Goal: Find specific page/section: Find specific page/section

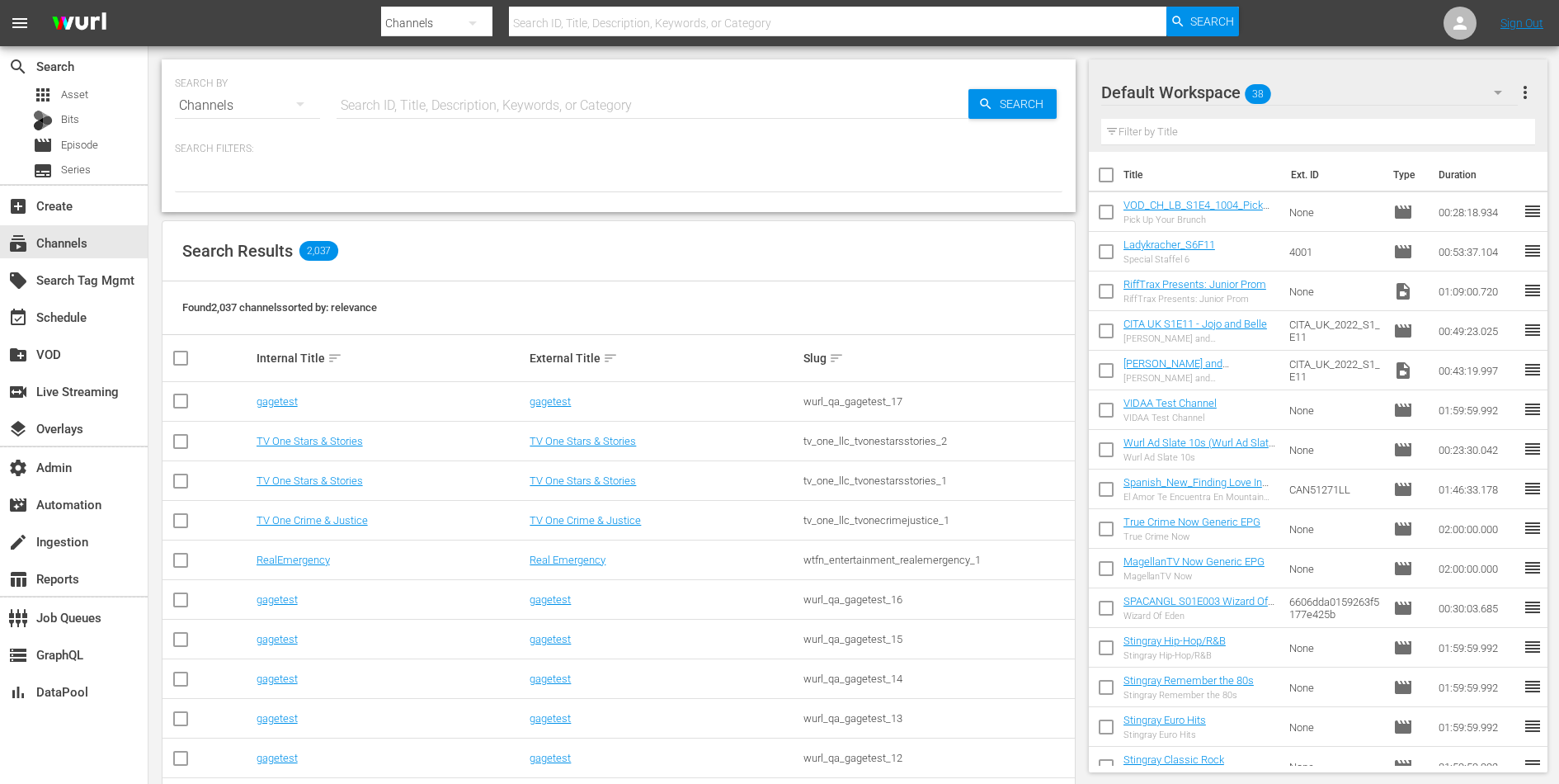
click at [509, 84] on div "SEARCH BY Search By Channels Search ID, Title, Description, Keywords, or Catego…" at bounding box center [618, 96] width 887 height 60
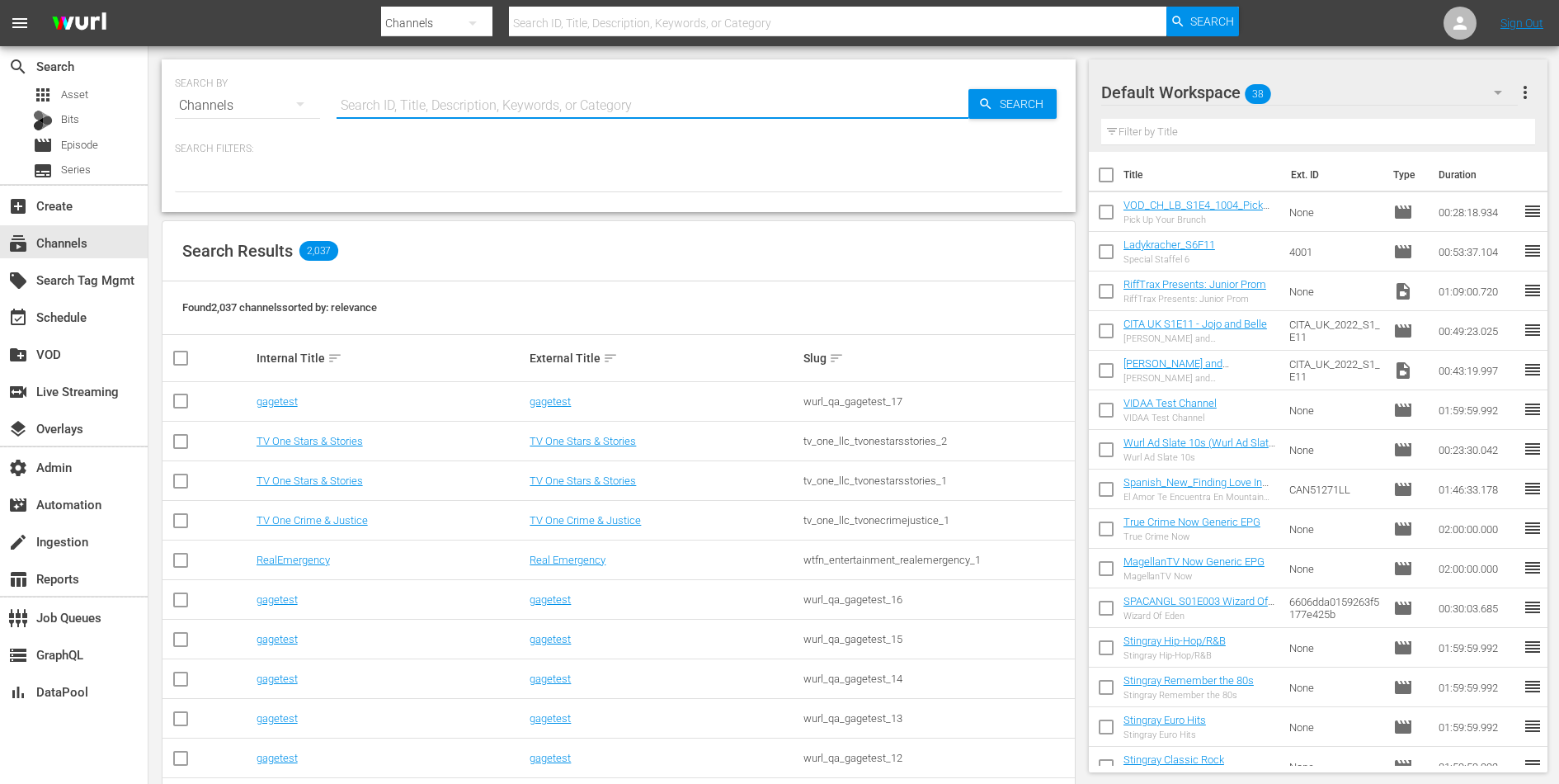
click at [445, 99] on input "text" at bounding box center [653, 106] width 632 height 40
type input "stars"
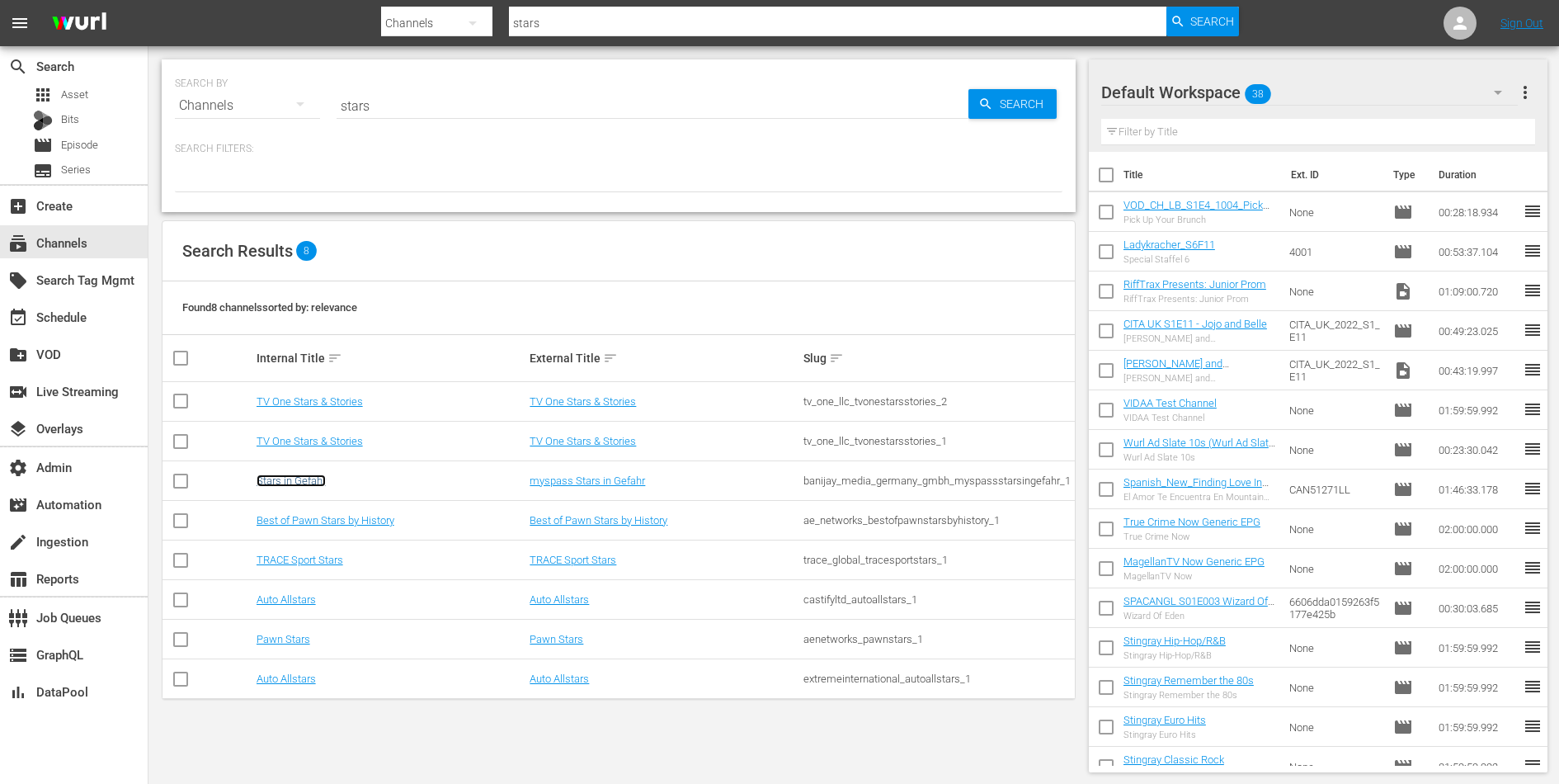
click at [310, 485] on link "Stars in Gefahr" at bounding box center [291, 480] width 69 height 12
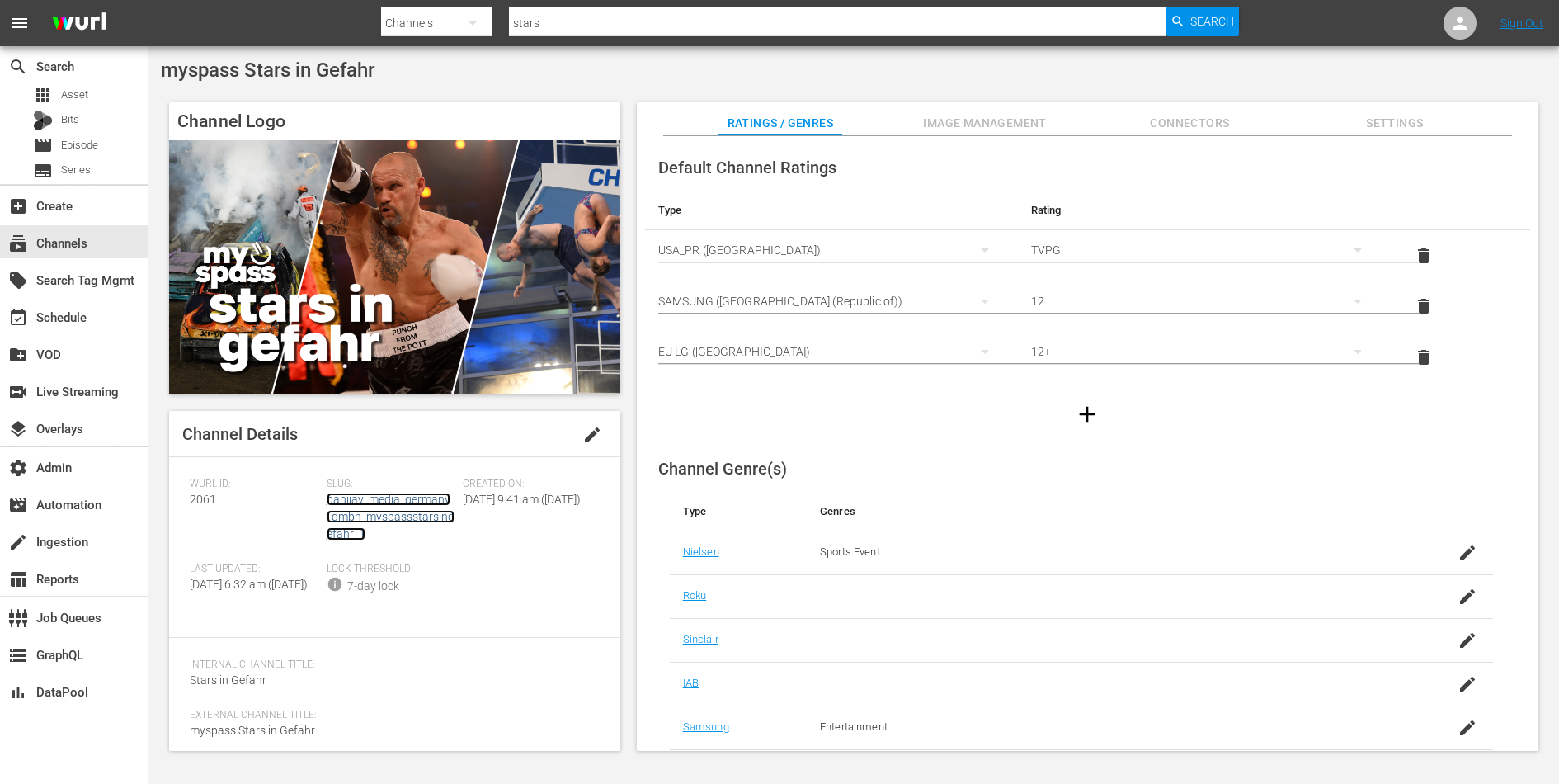
click at [352, 502] on link "banijay_media_germany_gmbh_myspassstarsingefahr_1" at bounding box center [390, 517] width 128 height 48
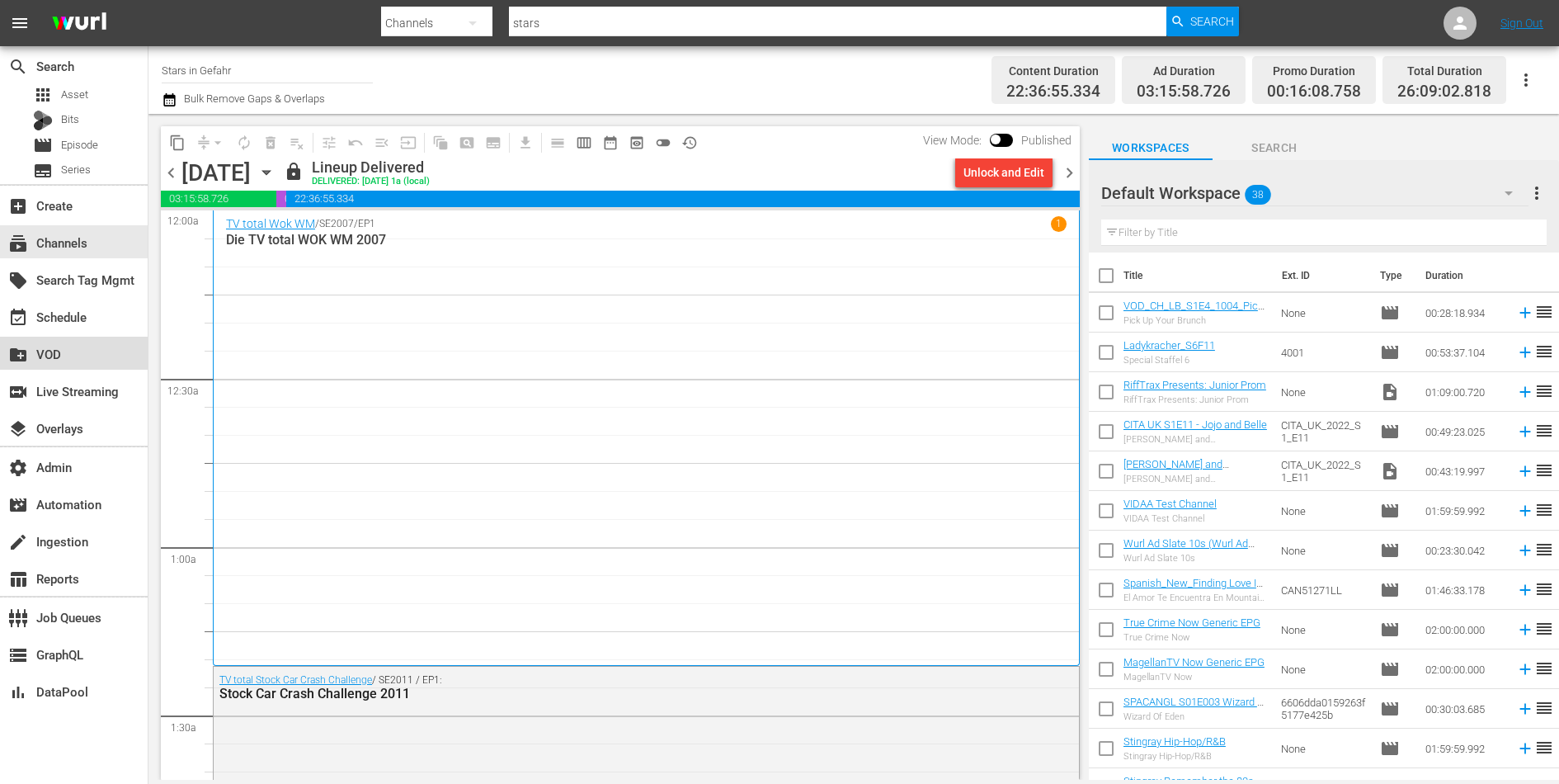
click at [76, 346] on div "create_new_folder VOD" at bounding box center [46, 351] width 93 height 15
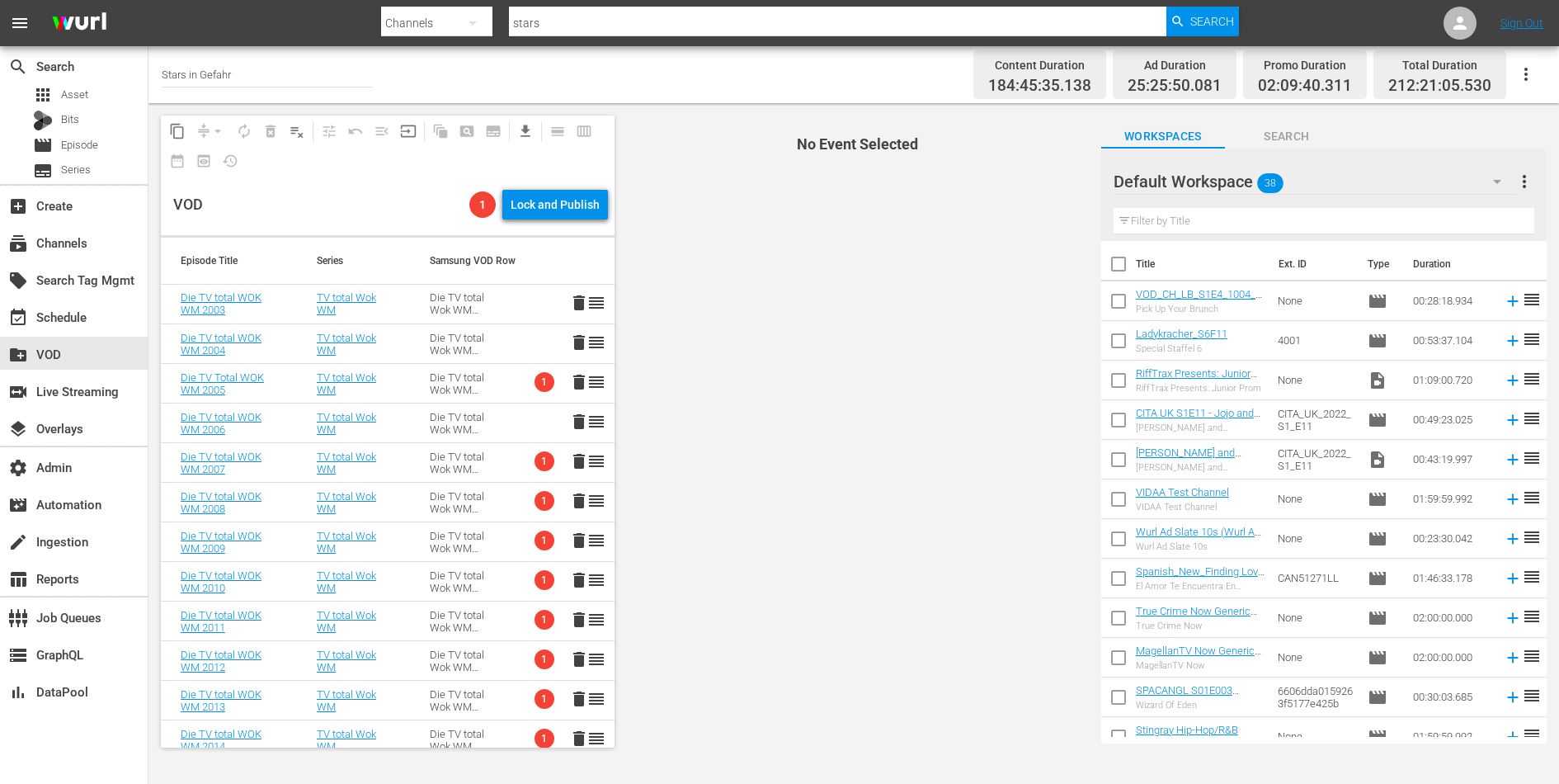
click at [234, 78] on input "Stars in Gefahr" at bounding box center [267, 74] width 211 height 40
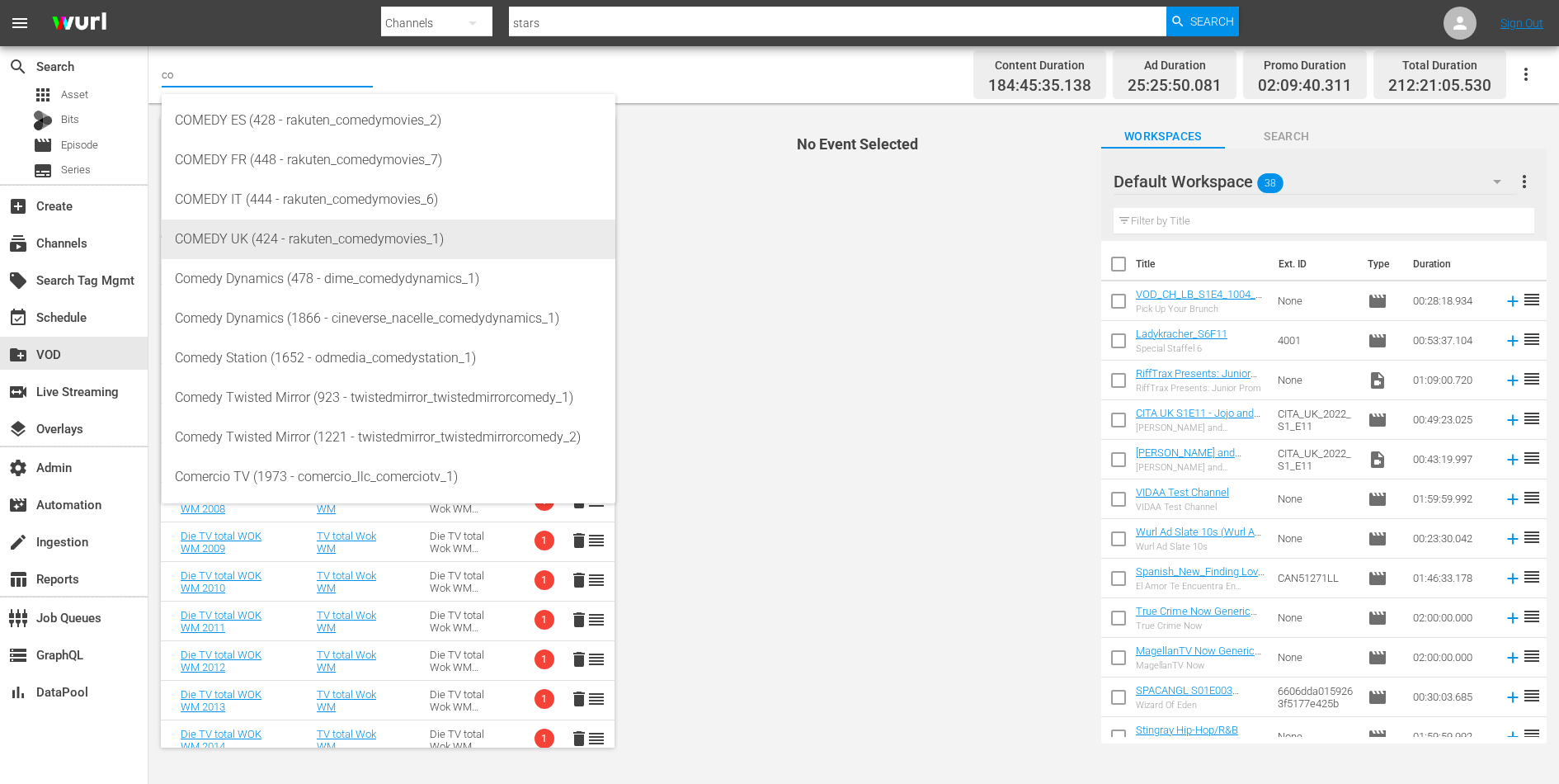
type input "c"
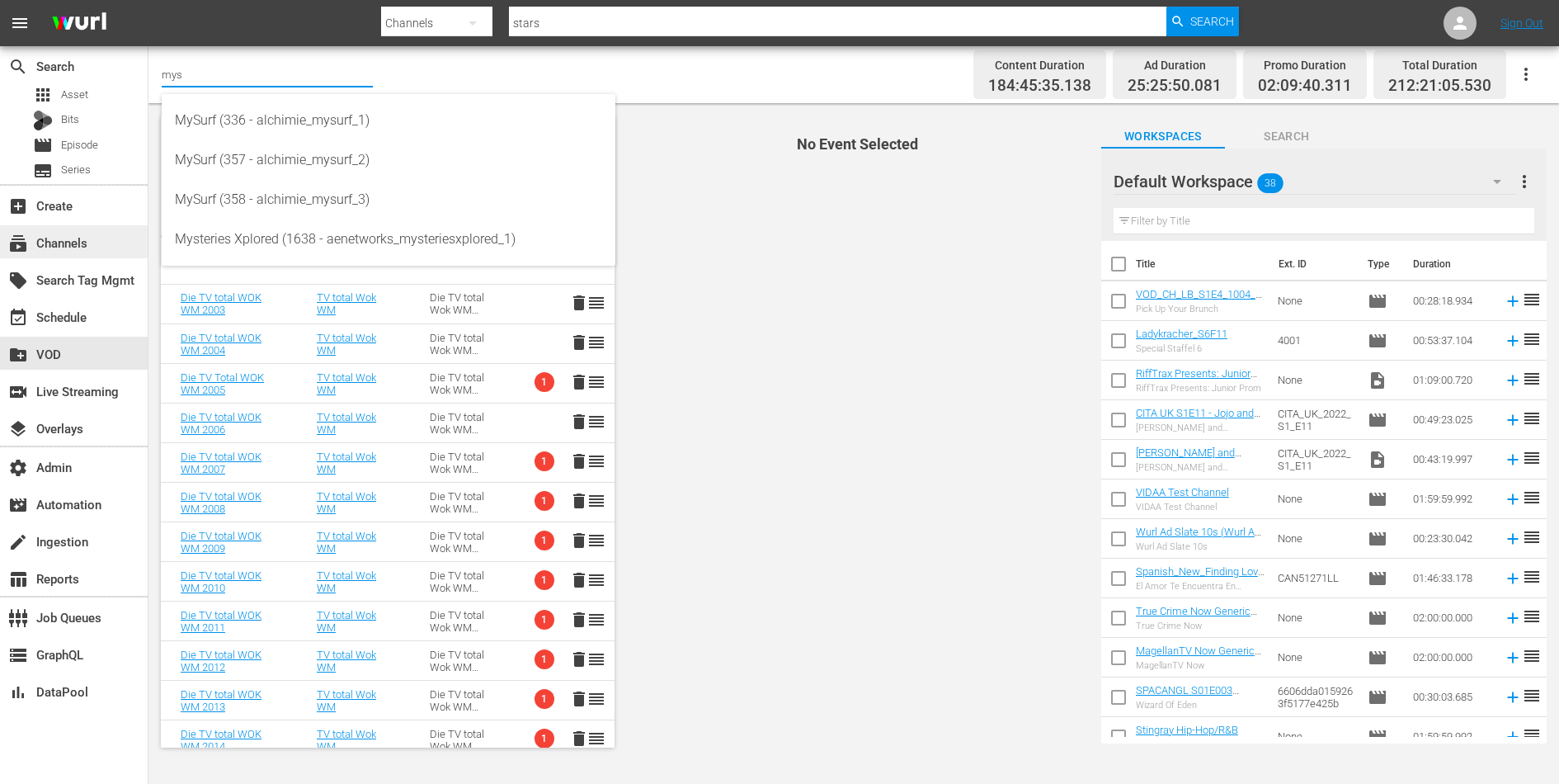
type input "mys"
click at [61, 242] on div "subscriptions Channels" at bounding box center [46, 240] width 93 height 15
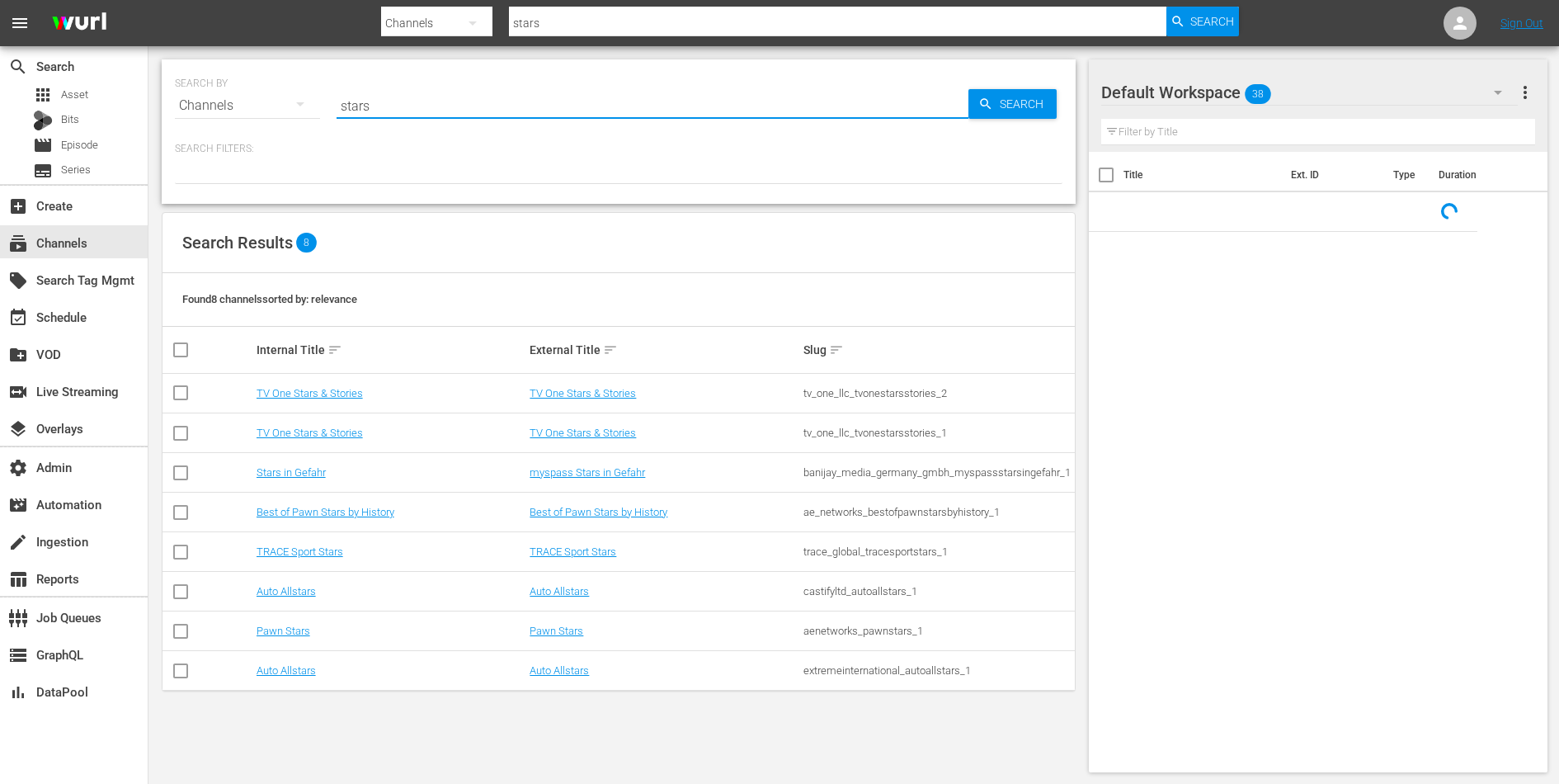
click at [370, 98] on input "stars" at bounding box center [653, 106] width 632 height 40
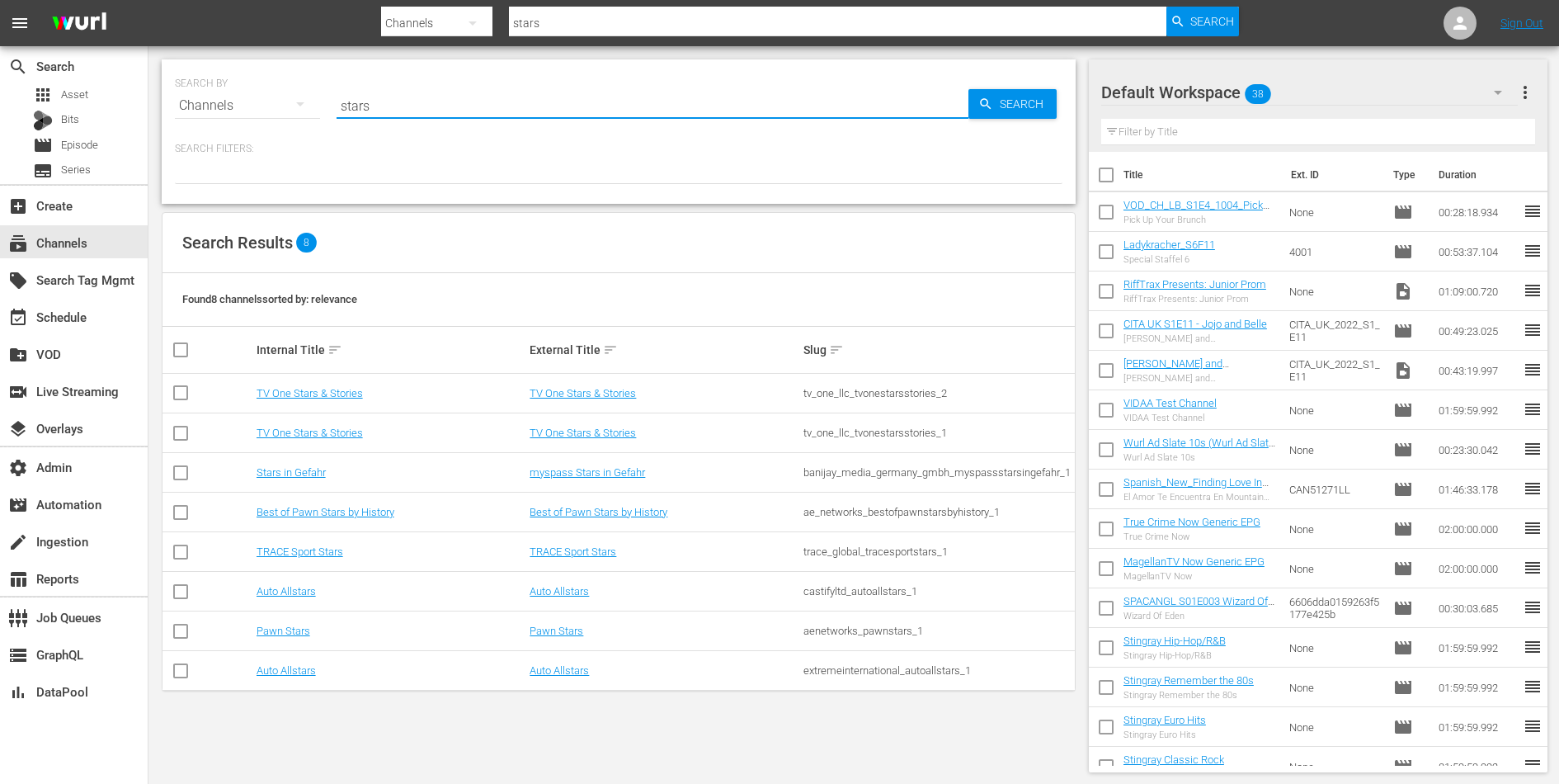
click at [370, 98] on input "stars" at bounding box center [653, 106] width 632 height 40
type input "comedy"
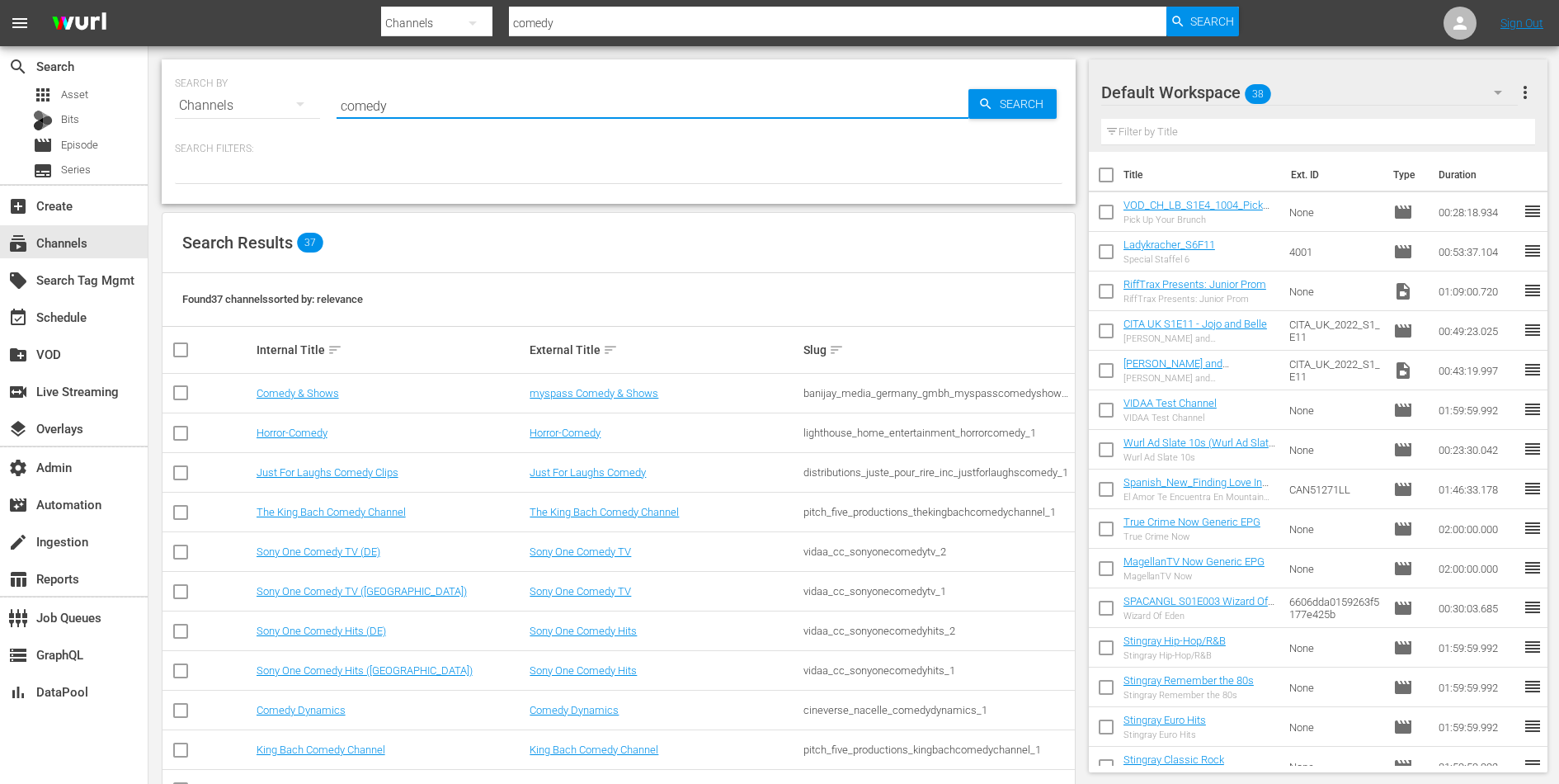
type input "comedy"
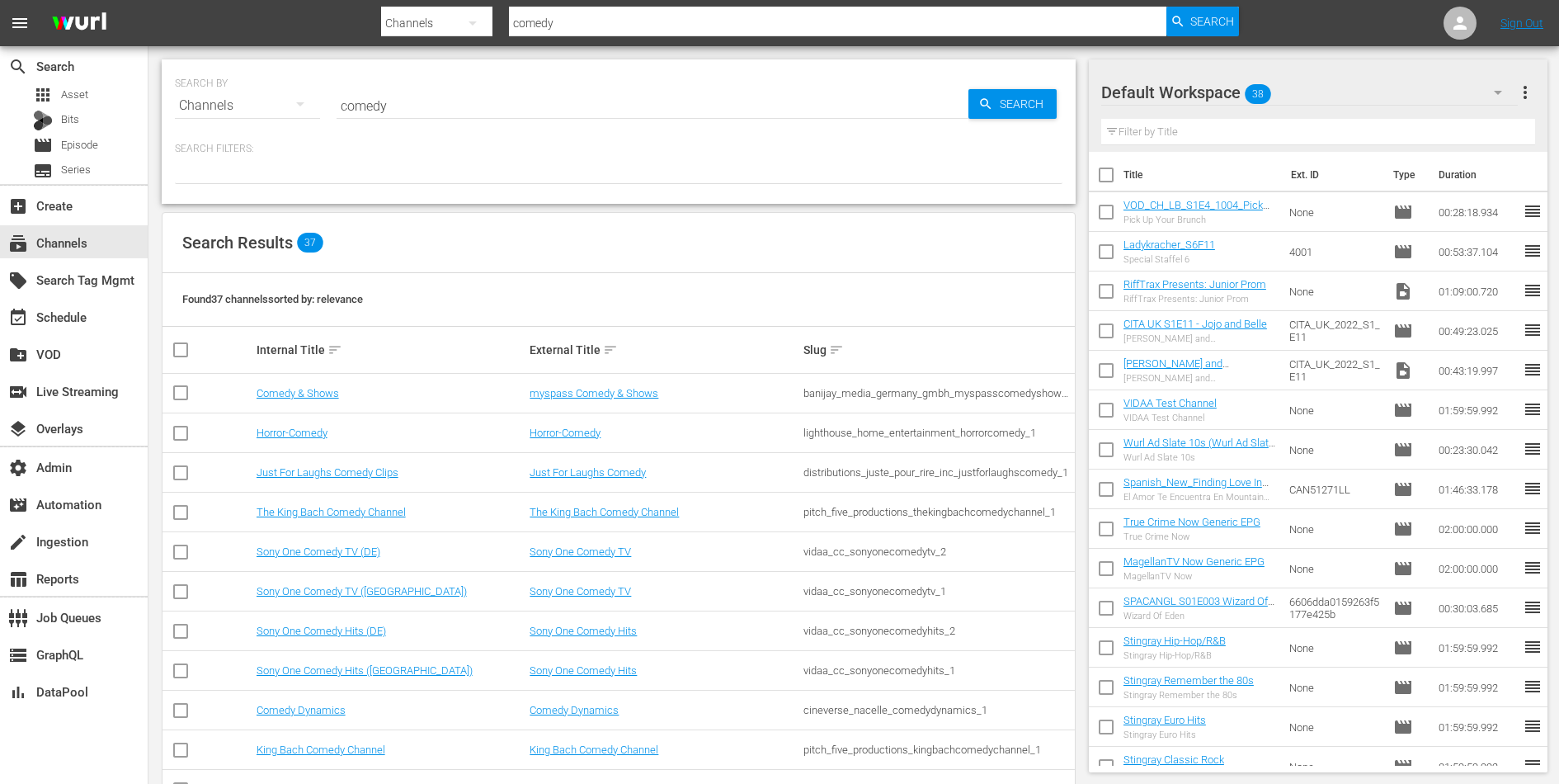
click at [311, 379] on td "Comedy & Shows" at bounding box center [390, 394] width 274 height 40
click at [311, 385] on td "Comedy & Shows" at bounding box center [390, 394] width 274 height 40
click at [311, 399] on td "Comedy & Shows" at bounding box center [390, 394] width 274 height 40
click at [311, 397] on link "Comedy & Shows" at bounding box center [298, 393] width 83 height 12
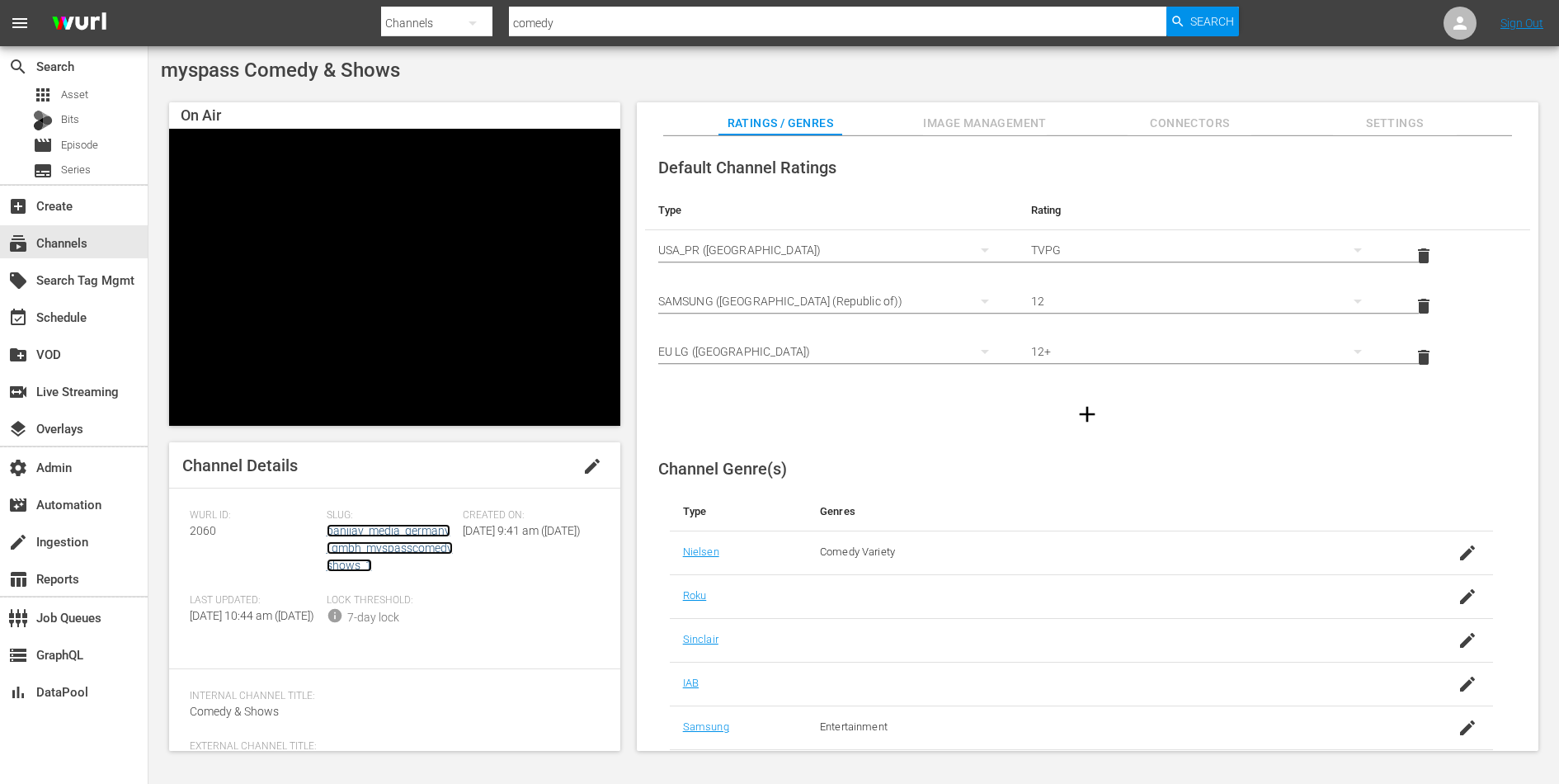
click at [411, 547] on link "banijay_media_germany_gmbh_myspasscomedyshows_1" at bounding box center [390, 547] width 127 height 48
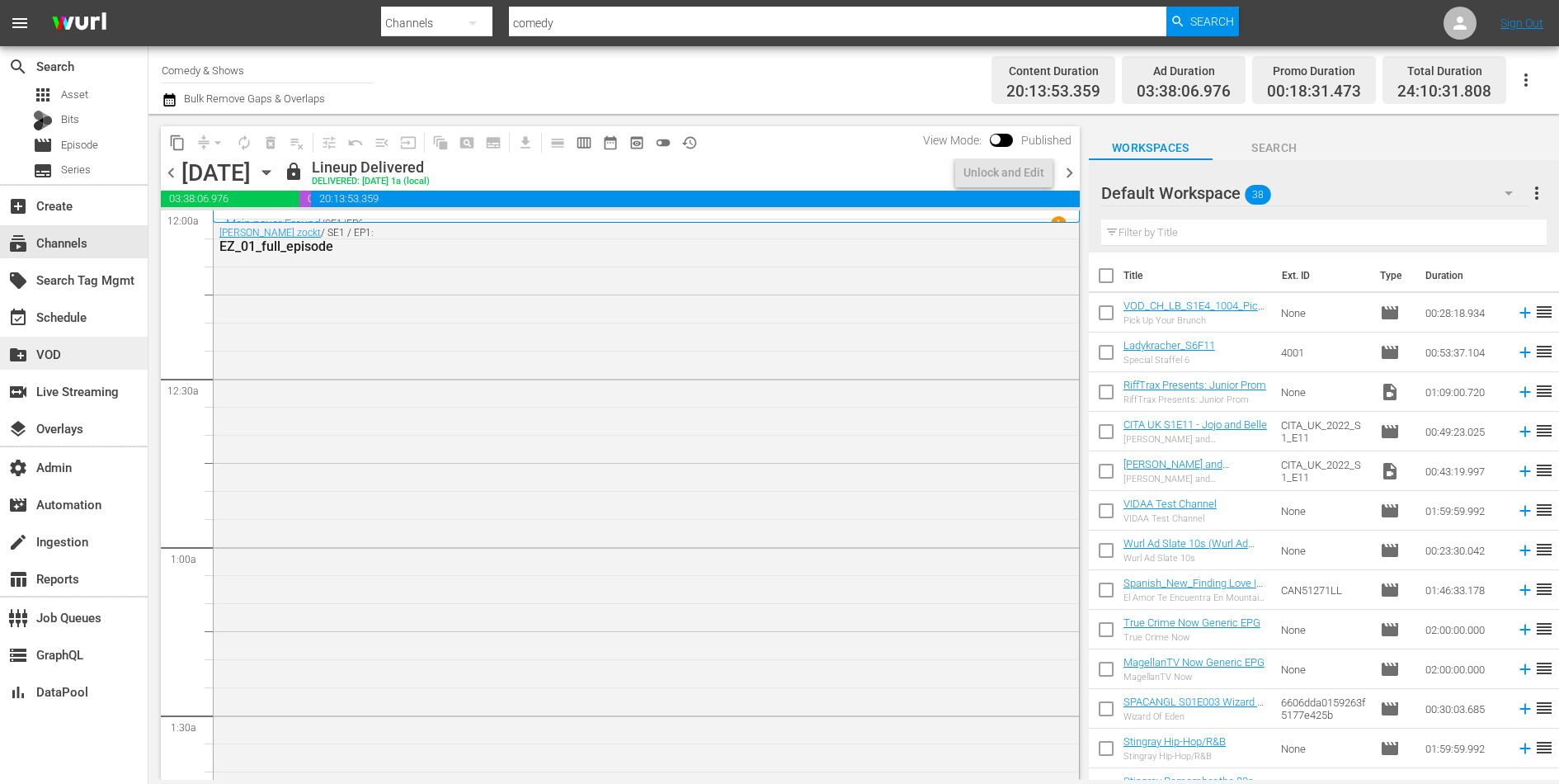
click at [31, 344] on div "create_new_folder VOD" at bounding box center [46, 351] width 93 height 15
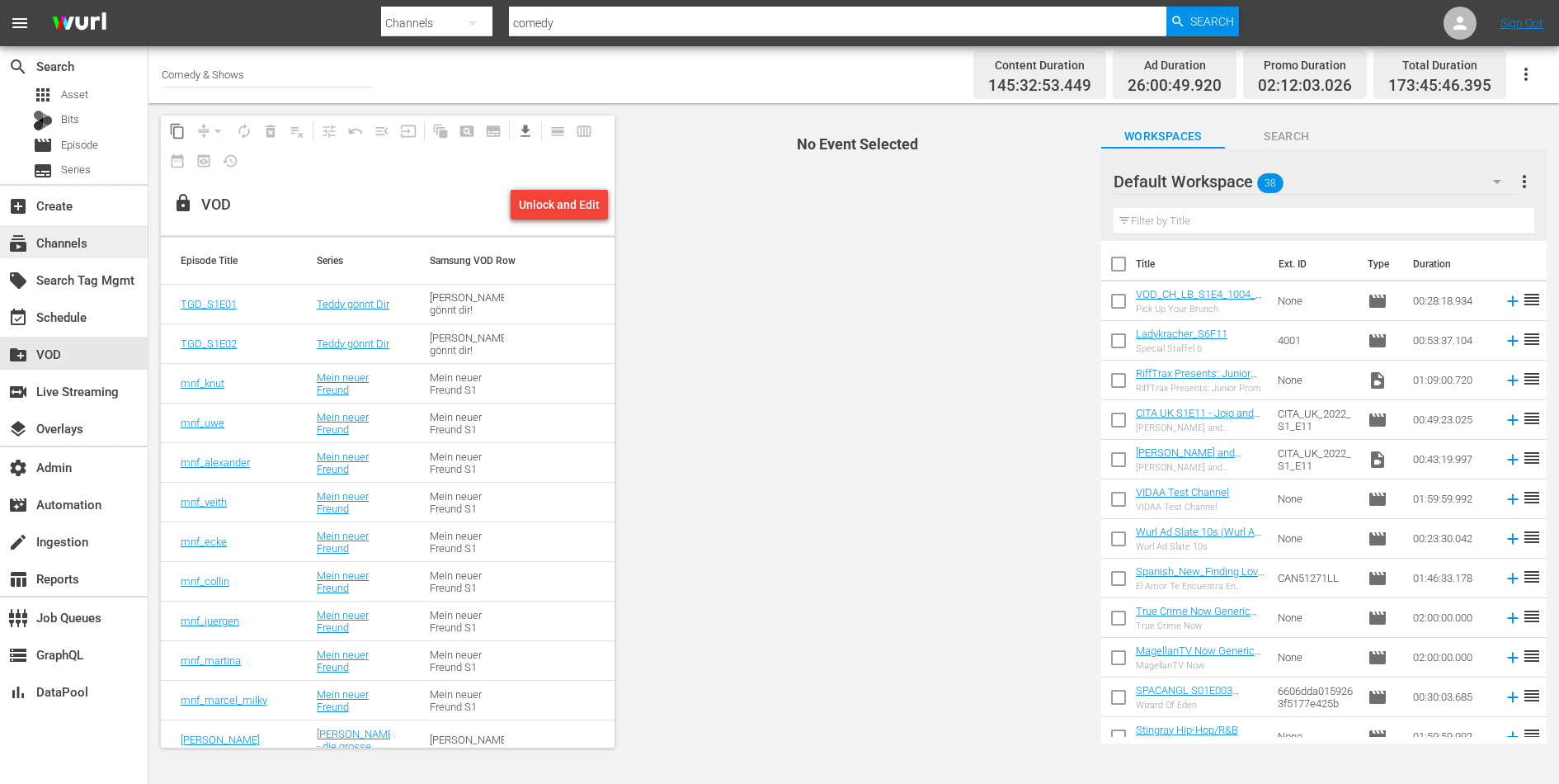
click at [87, 243] on div "subscriptions Channels" at bounding box center [46, 240] width 93 height 15
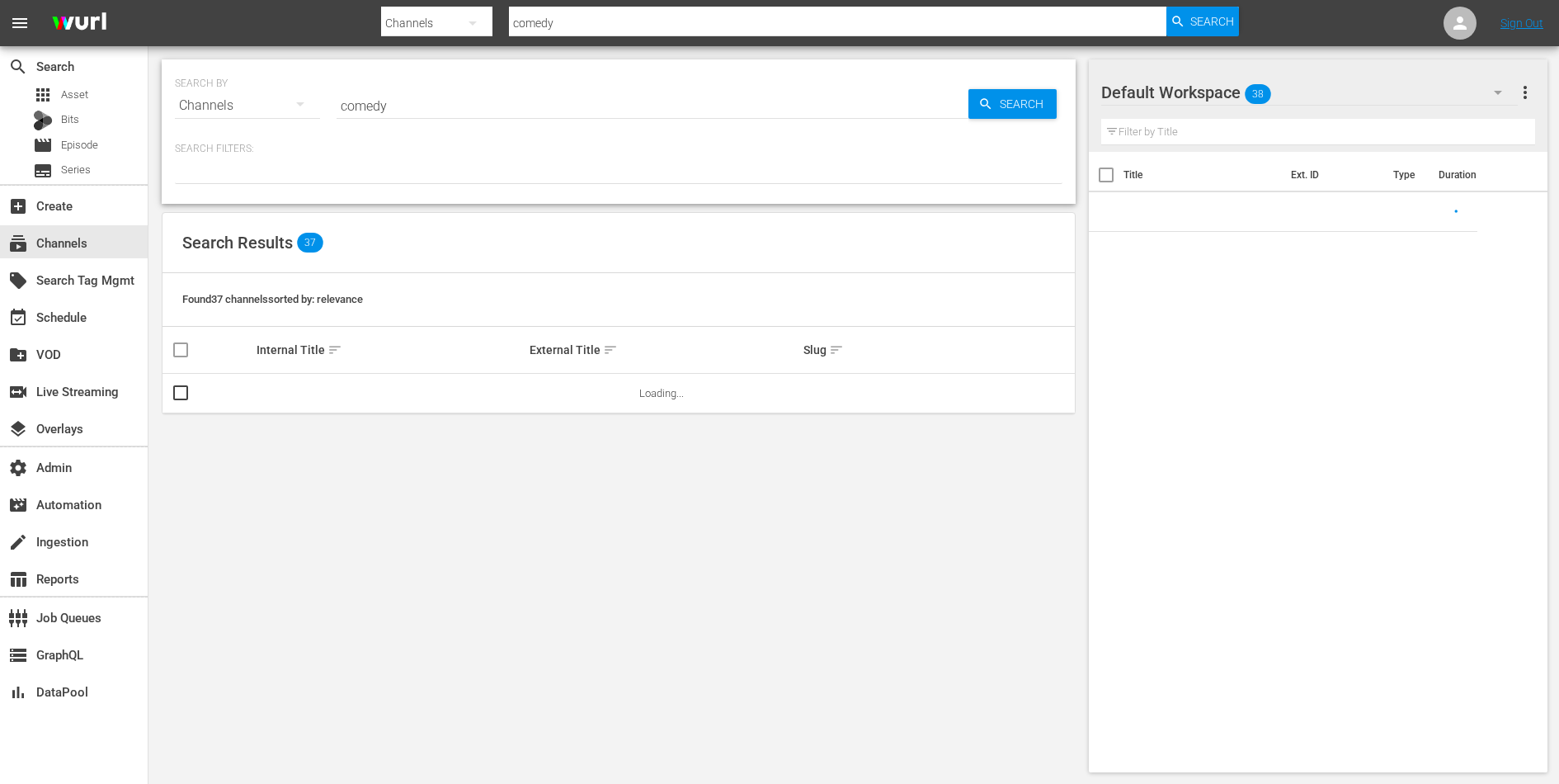
click at [393, 104] on input "comedy" at bounding box center [653, 106] width 632 height 40
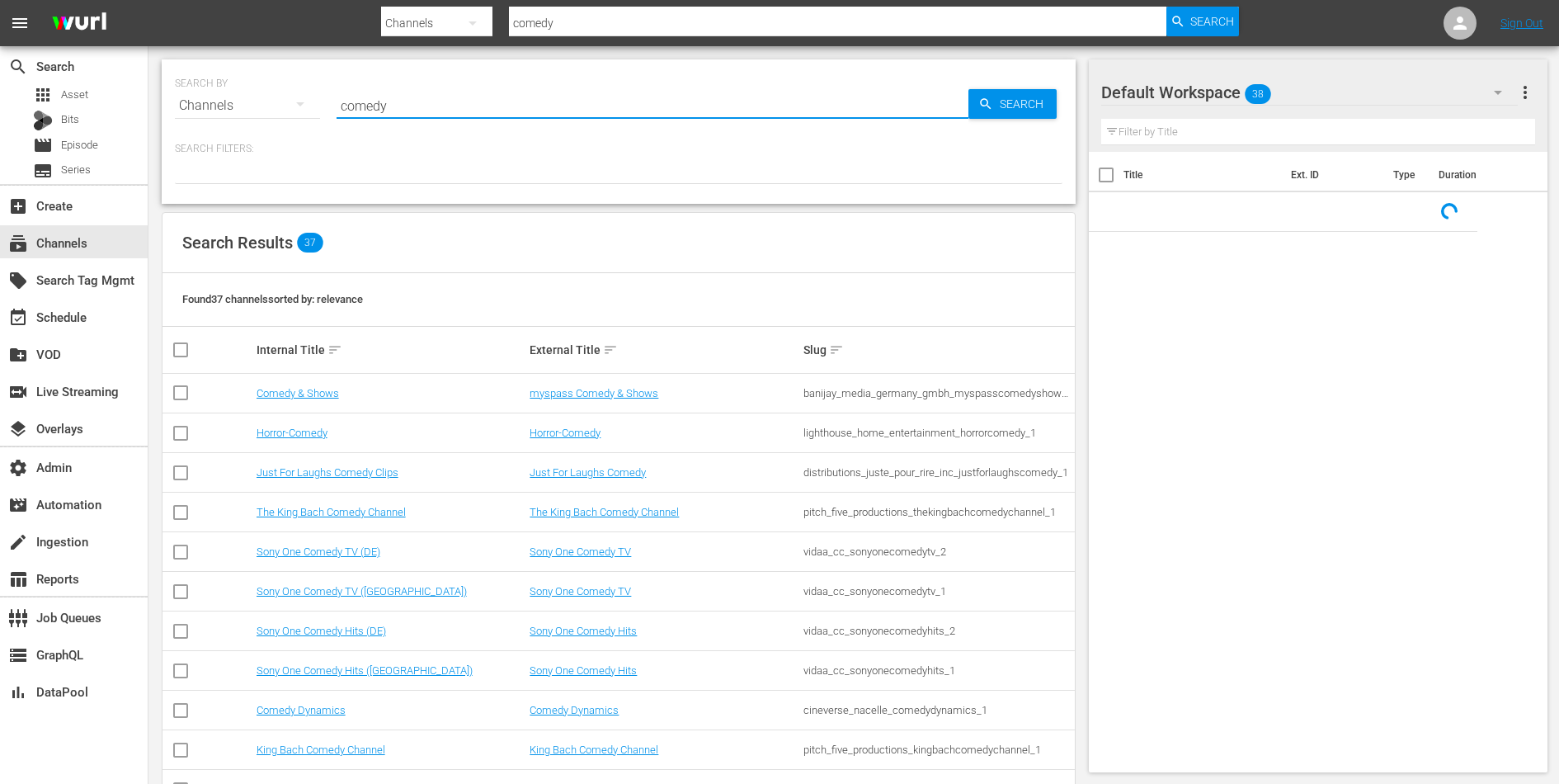
click at [393, 104] on input "comedy" at bounding box center [653, 106] width 632 height 40
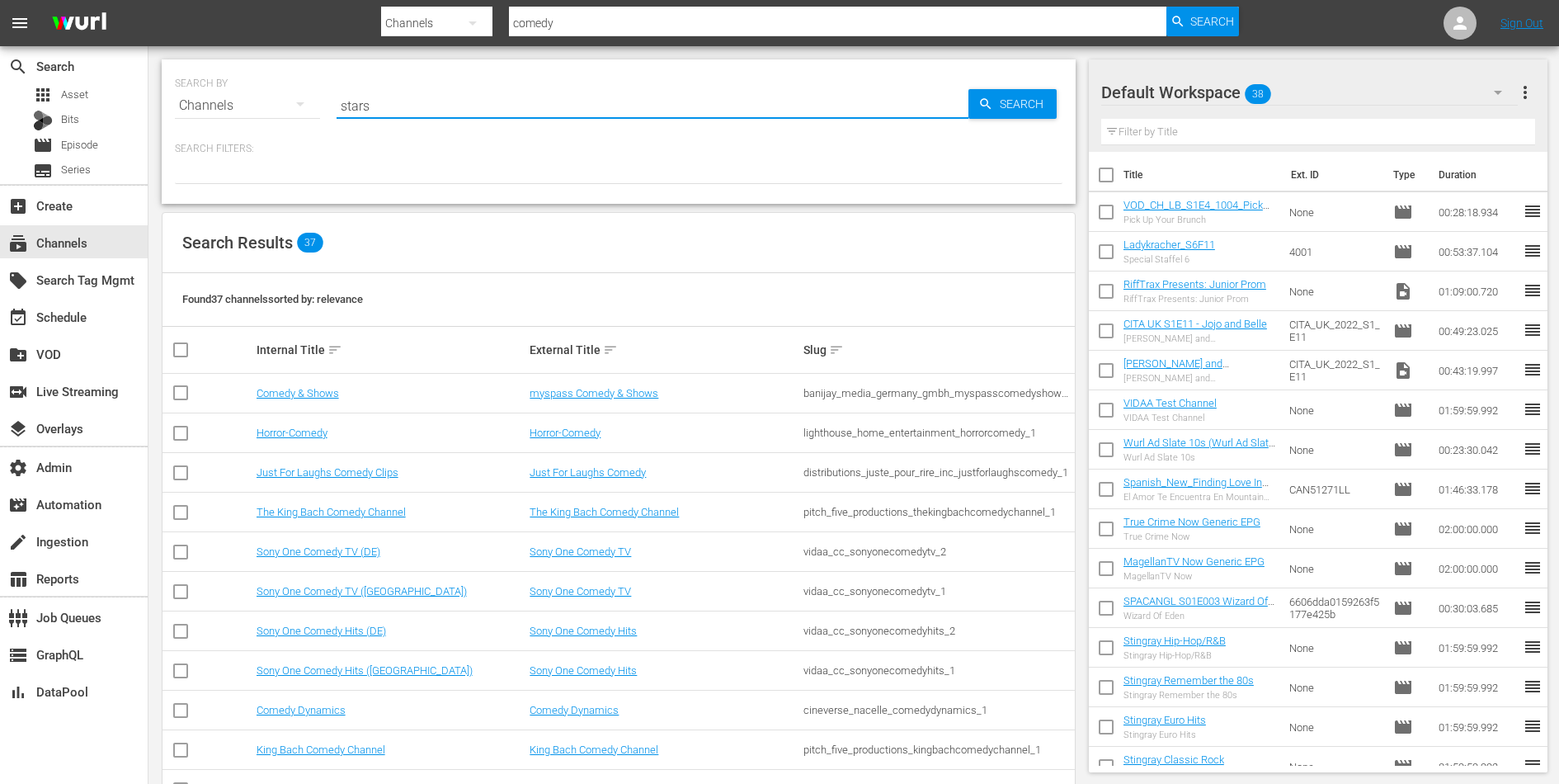
type input "stars"
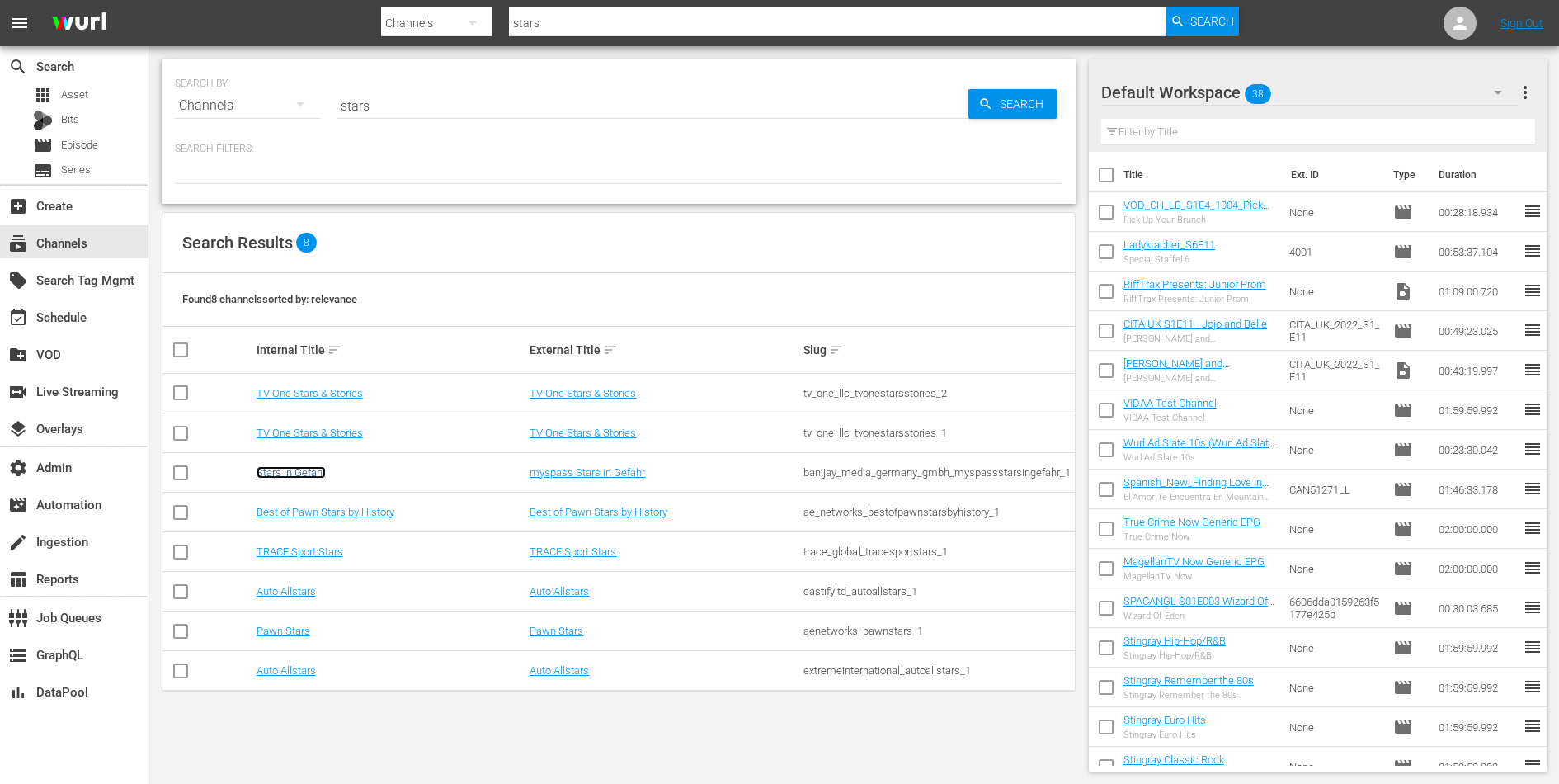
click at [311, 469] on link "Stars in Gefahr" at bounding box center [291, 472] width 69 height 12
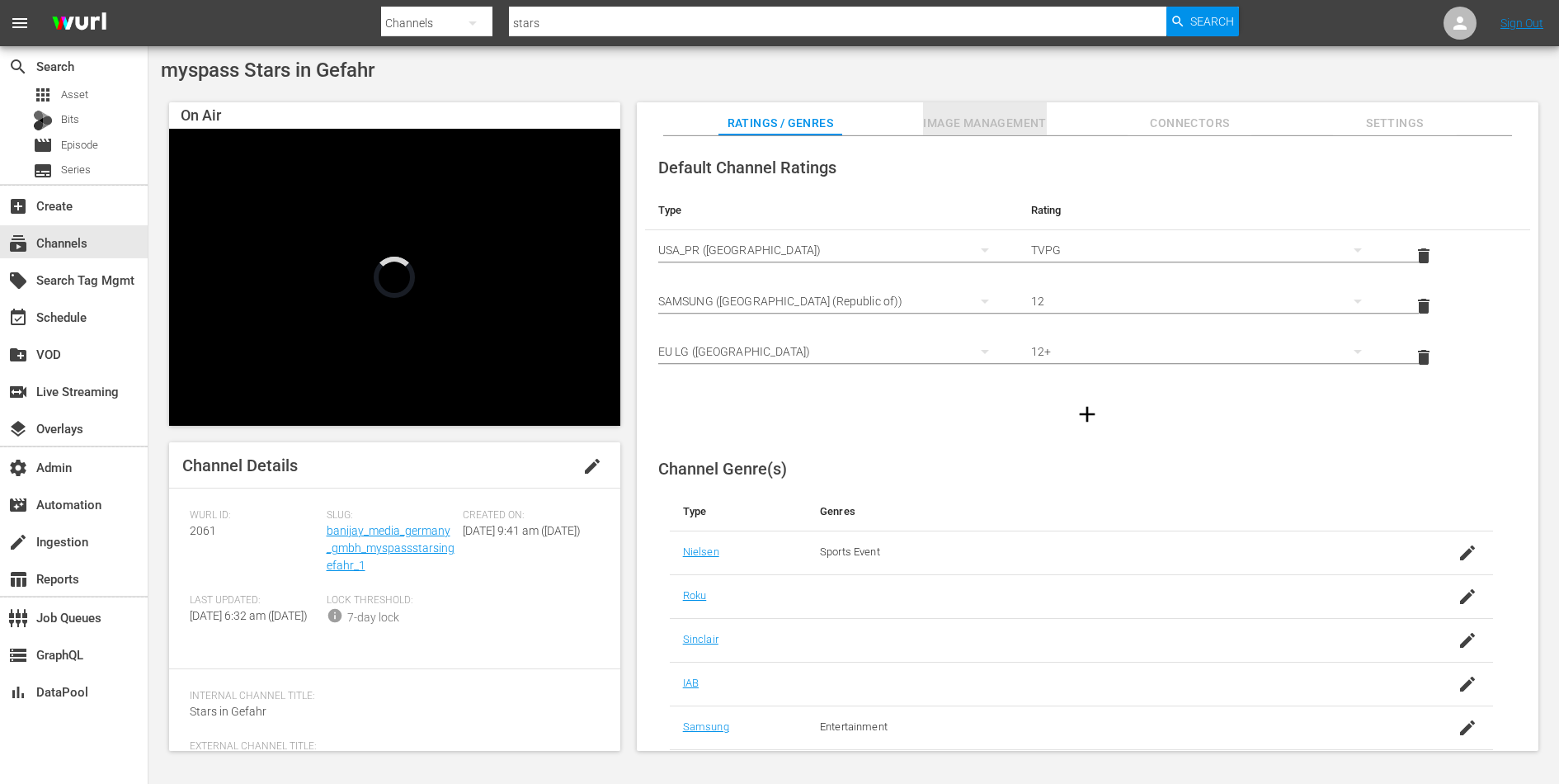
click at [1001, 127] on span "Image Management" at bounding box center [985, 123] width 124 height 21
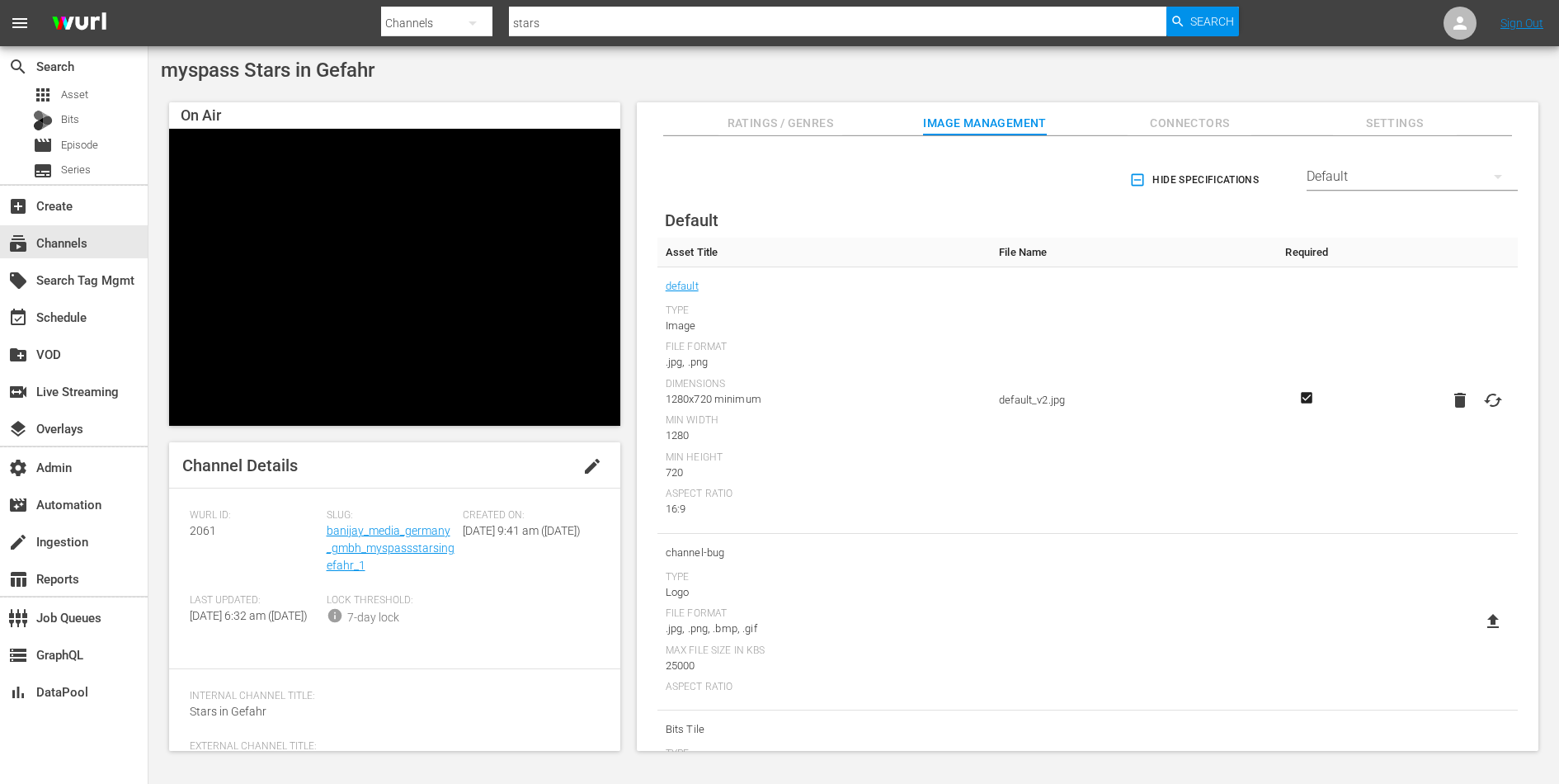
click at [1148, 124] on span "Connectors" at bounding box center [1190, 123] width 124 height 21
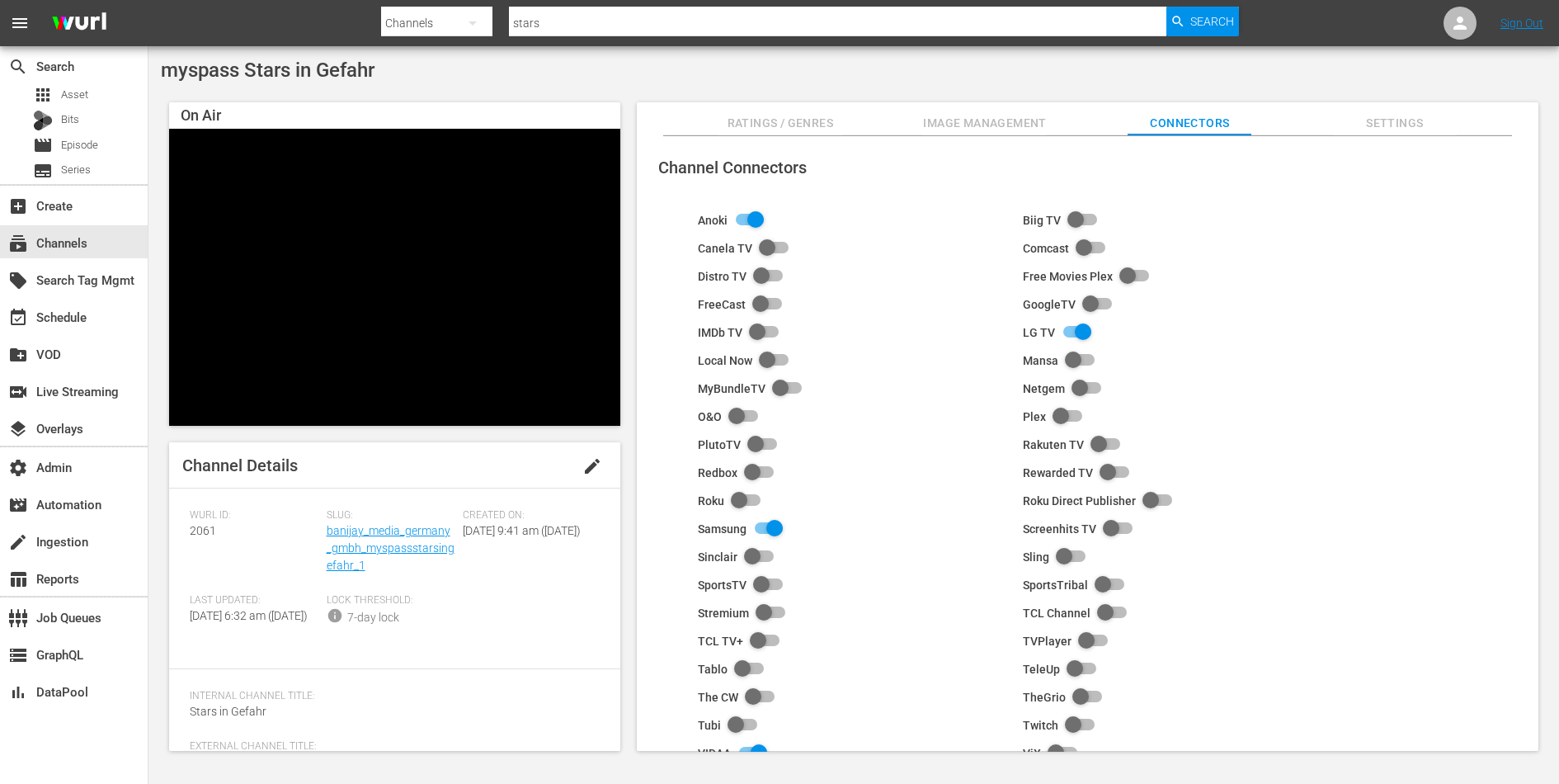
click at [1380, 122] on span "Settings" at bounding box center [1395, 123] width 124 height 21
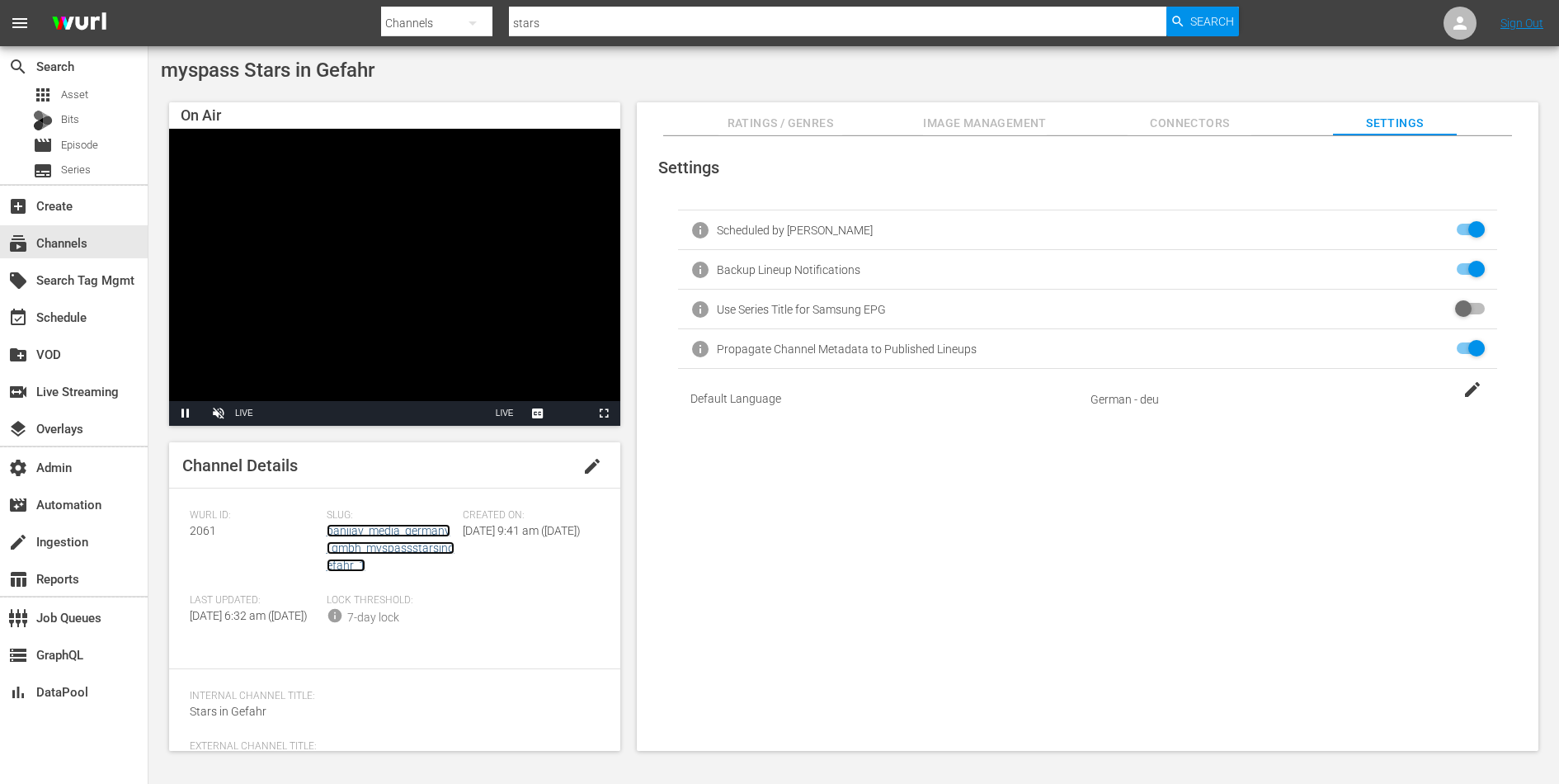
click at [390, 545] on link "banijay_media_germany_gmbh_myspassstarsingefahr_1" at bounding box center [390, 547] width 128 height 48
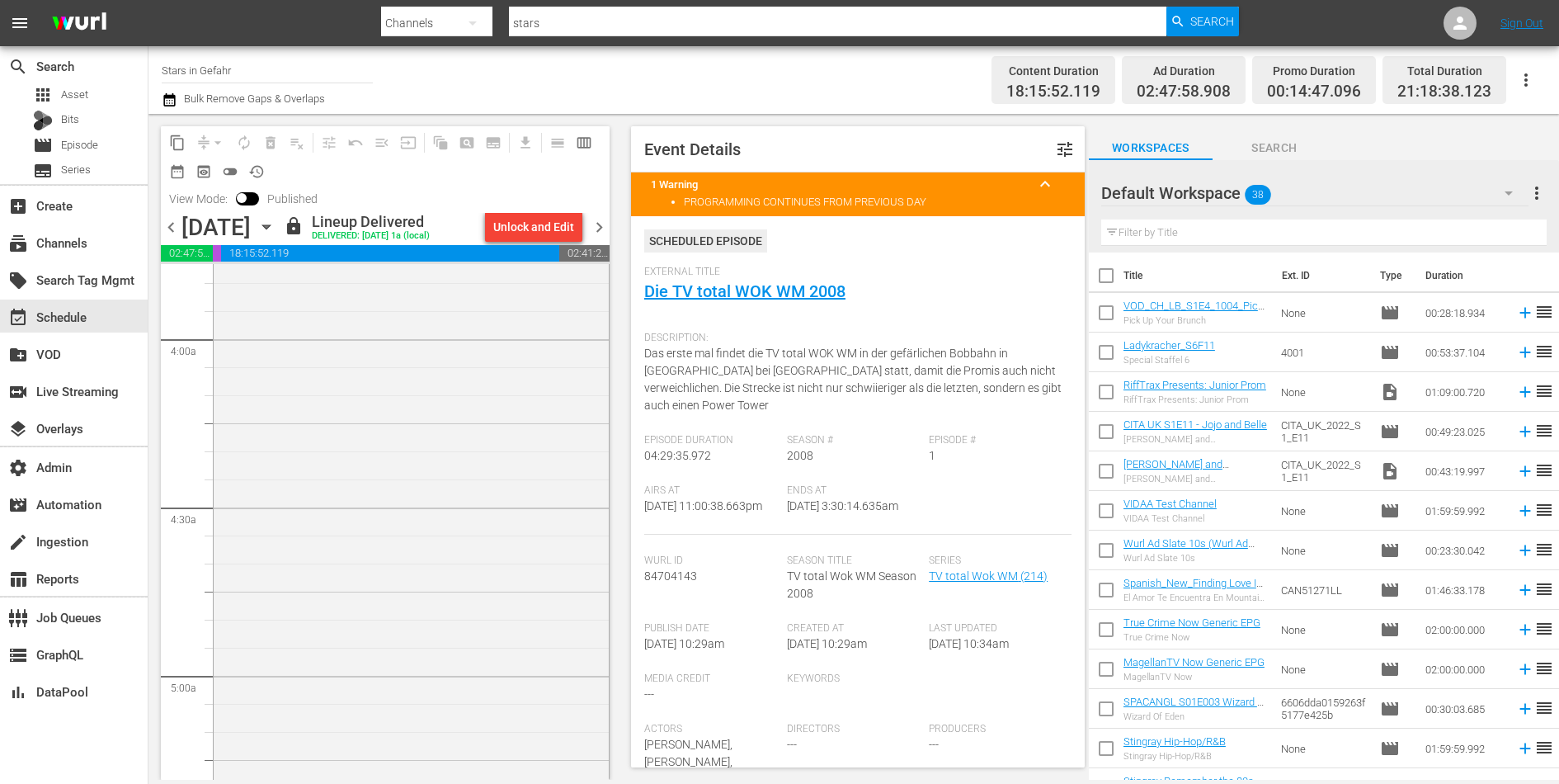
scroll to position [1035, 0]
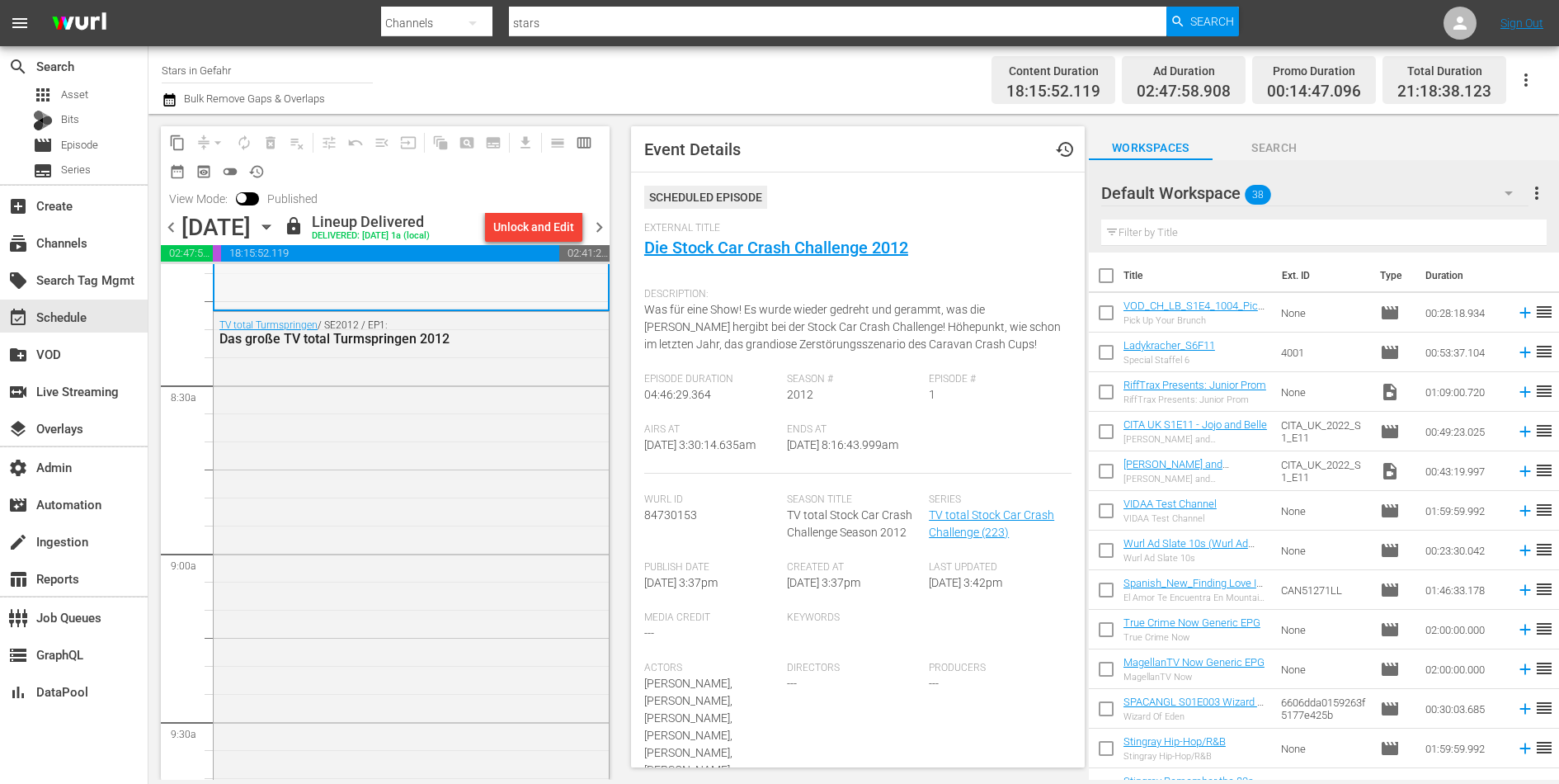
scroll to position [2731, 0]
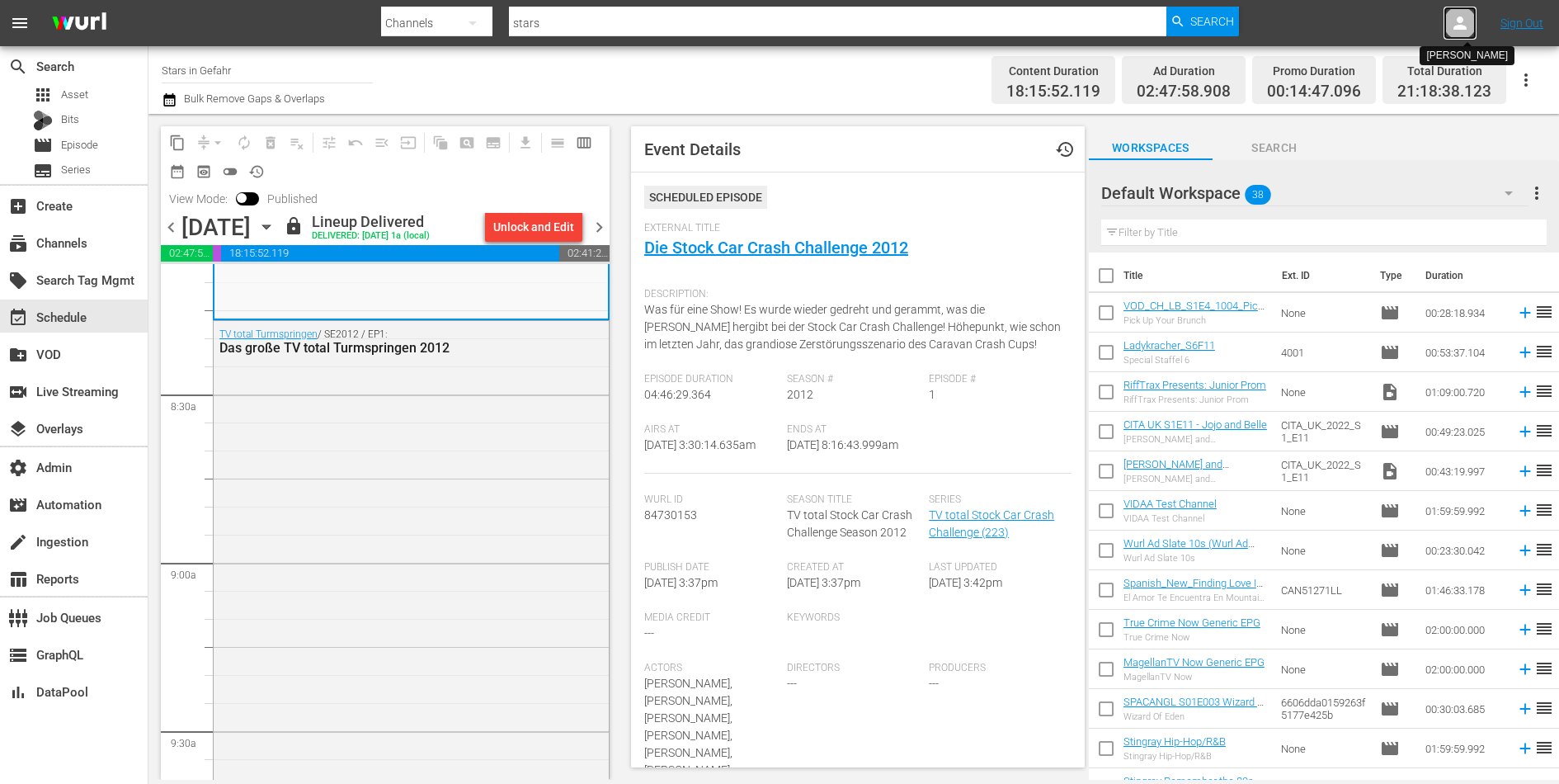
click at [1464, 12] on div at bounding box center [1461, 23] width 33 height 33
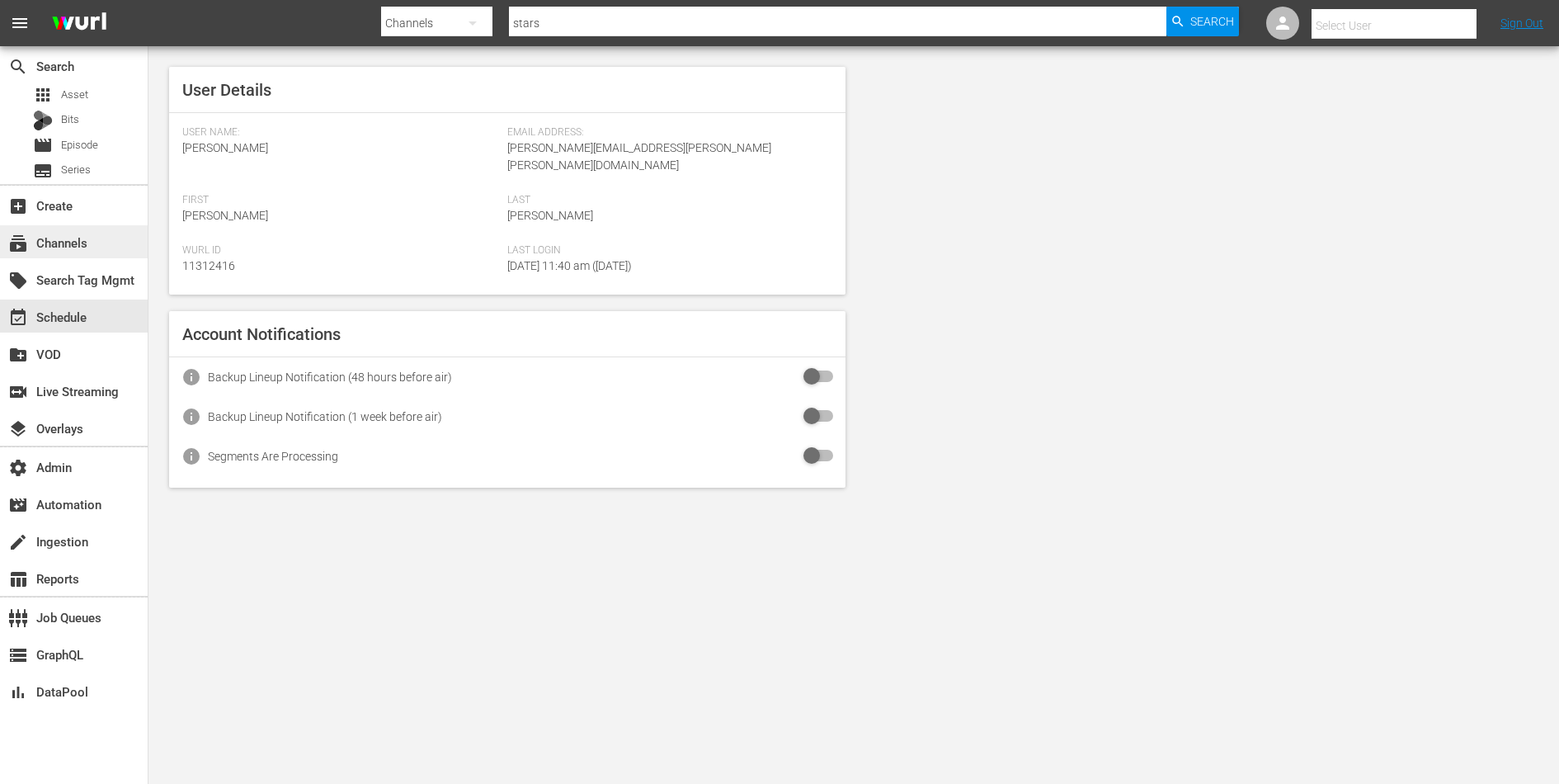
click at [58, 239] on div "subscriptions Channels" at bounding box center [46, 240] width 93 height 15
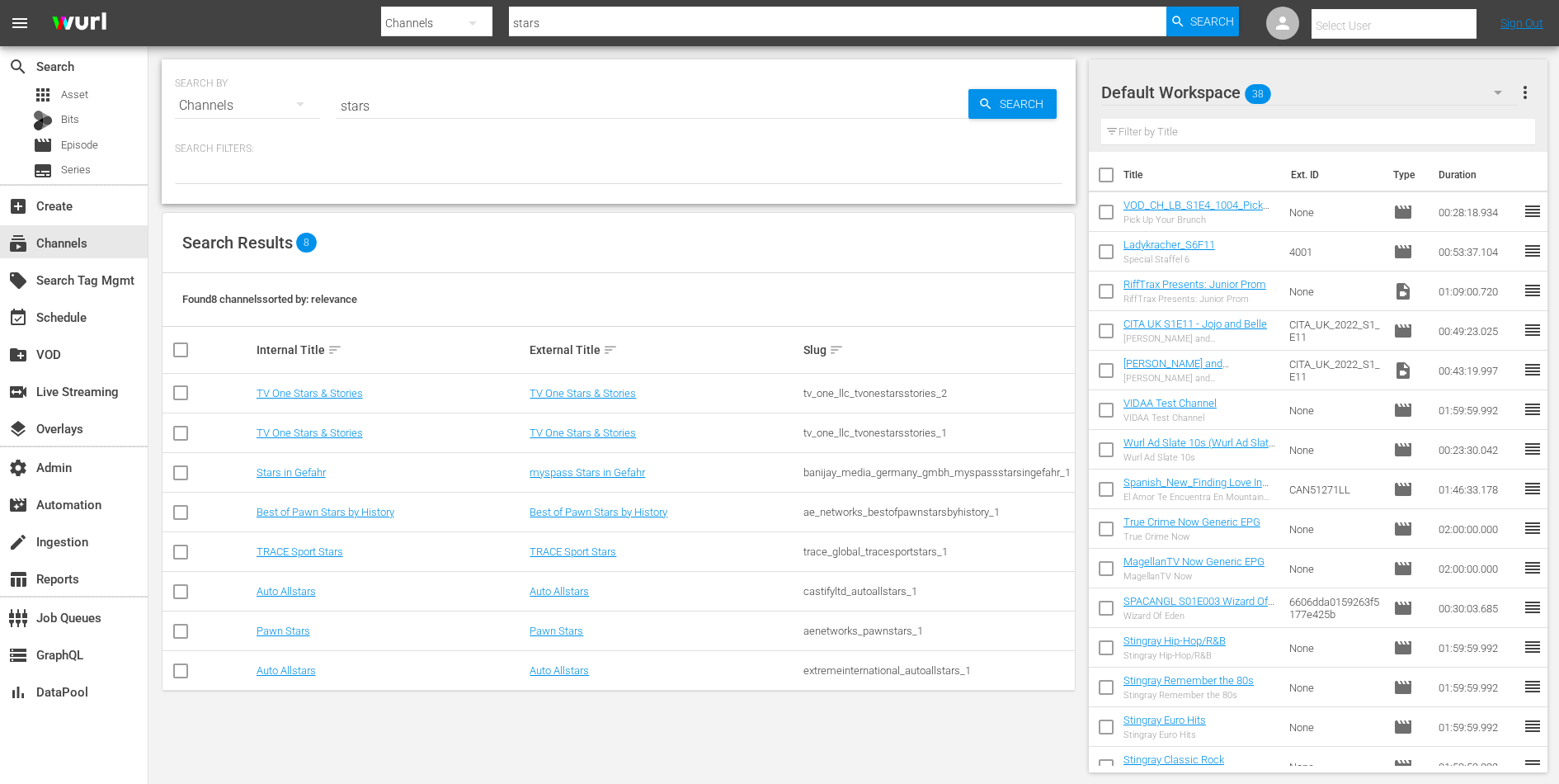
click at [396, 111] on input "stars" at bounding box center [653, 106] width 632 height 40
click at [1029, 115] on span "Search" at bounding box center [1025, 104] width 64 height 30
click at [288, 471] on link "Stars in Gefahr" at bounding box center [291, 472] width 69 height 12
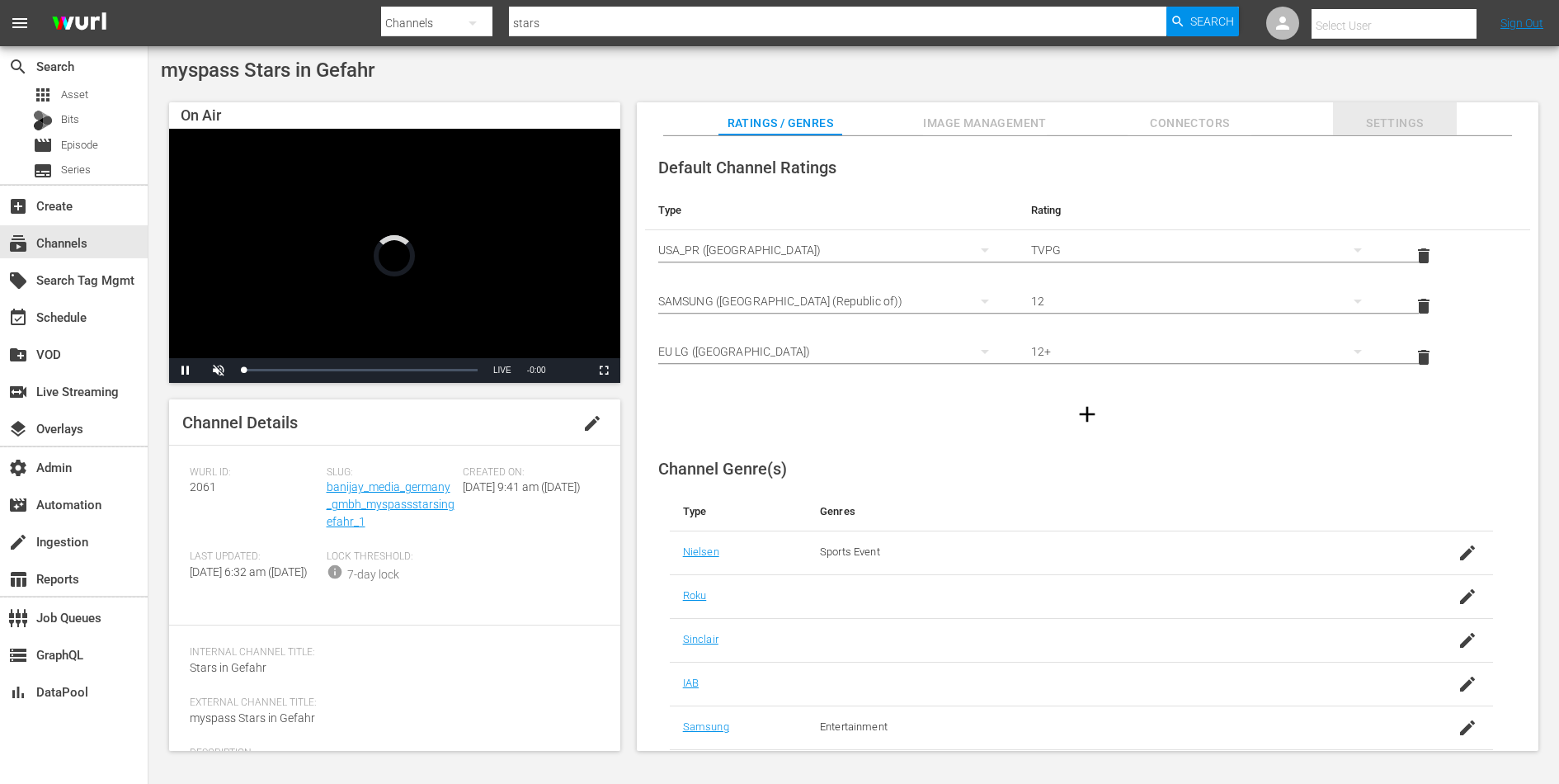
click at [1409, 121] on span "Settings" at bounding box center [1395, 123] width 124 height 21
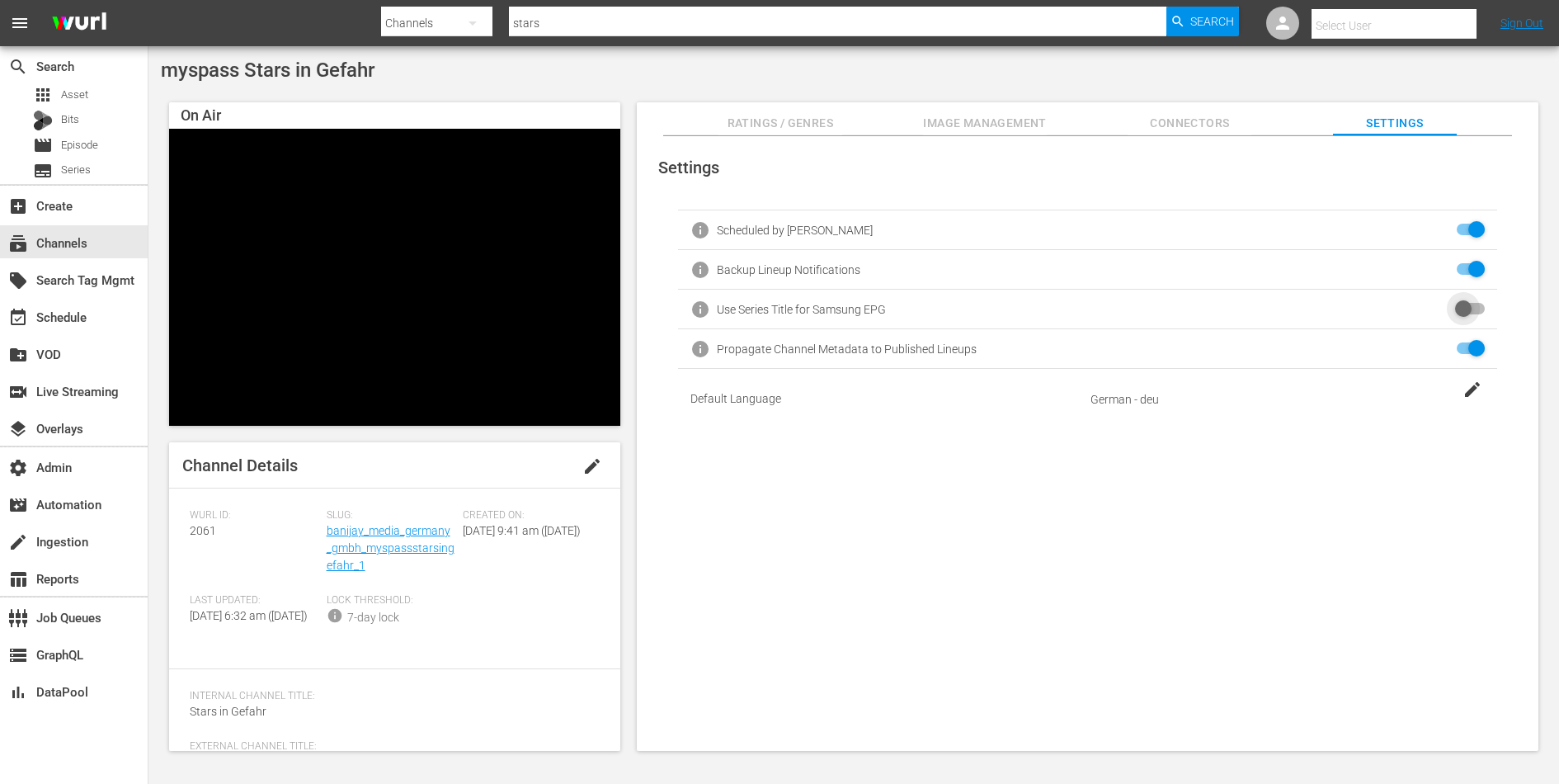
click at [1459, 301] on input "checkbox" at bounding box center [1467, 309] width 36 height 20
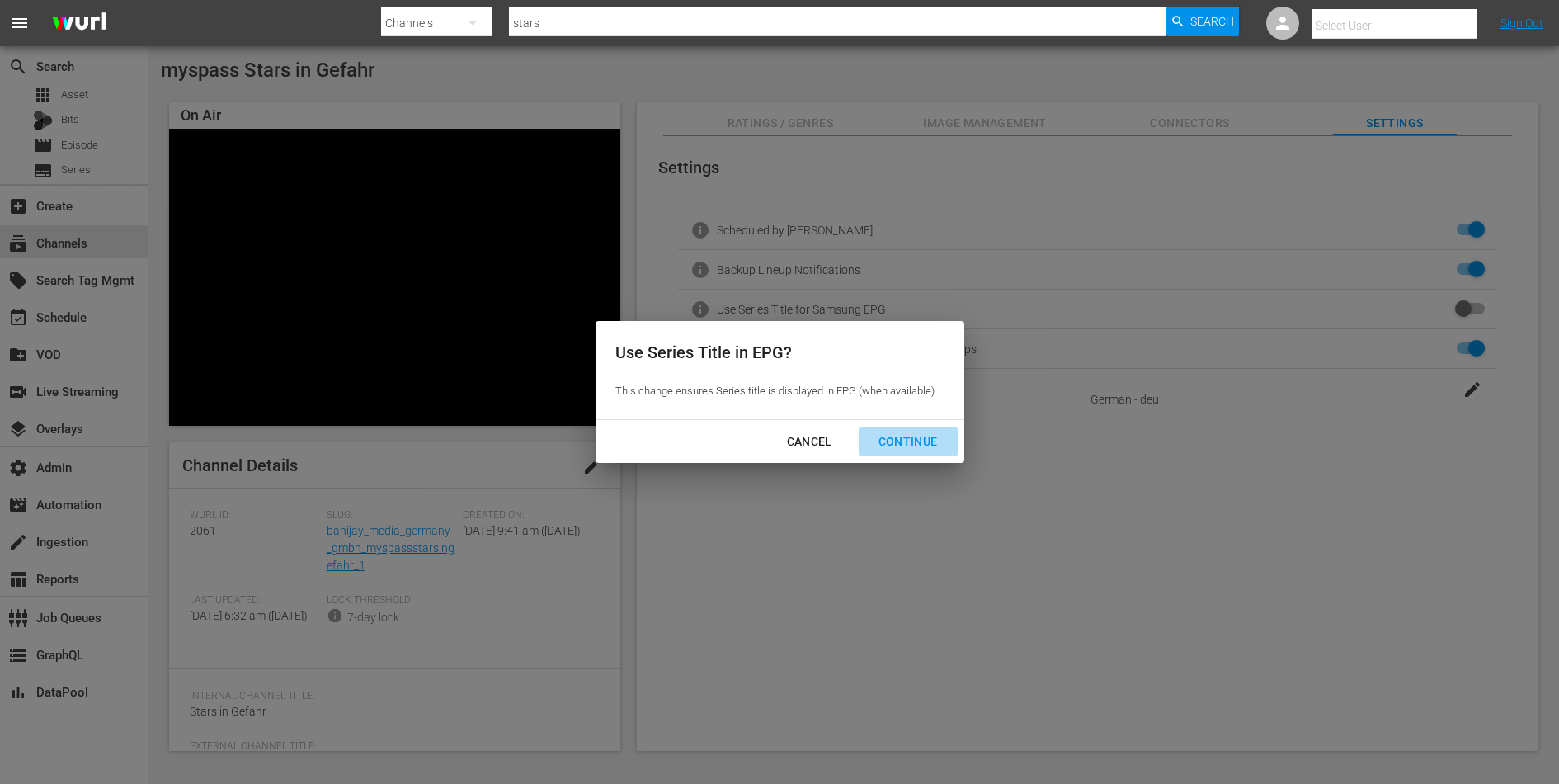
click at [920, 448] on div "Continue" at bounding box center [908, 442] width 86 height 21
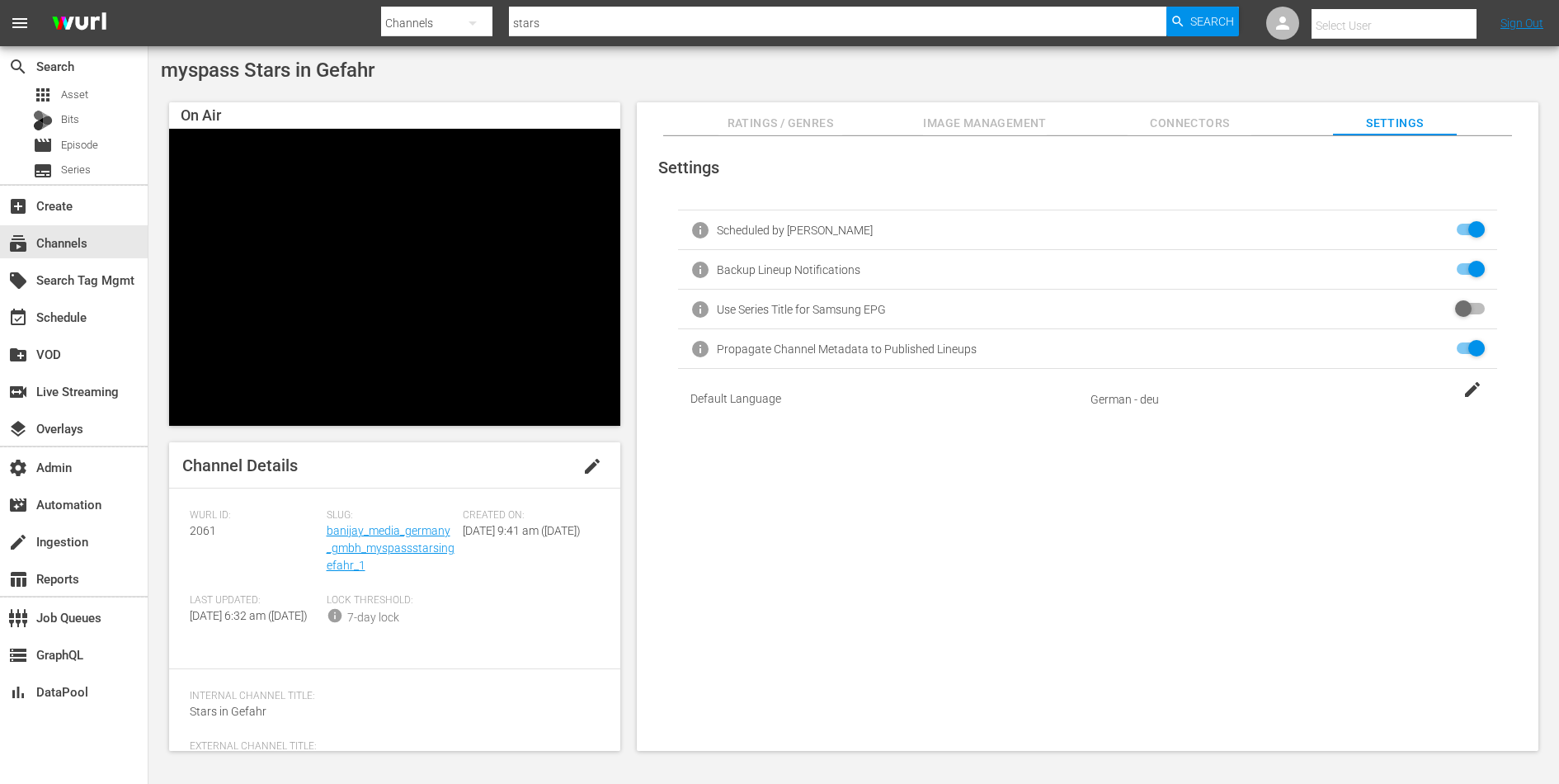
checkbox input "true"
click at [69, 244] on div "subscriptions Channels" at bounding box center [46, 240] width 93 height 15
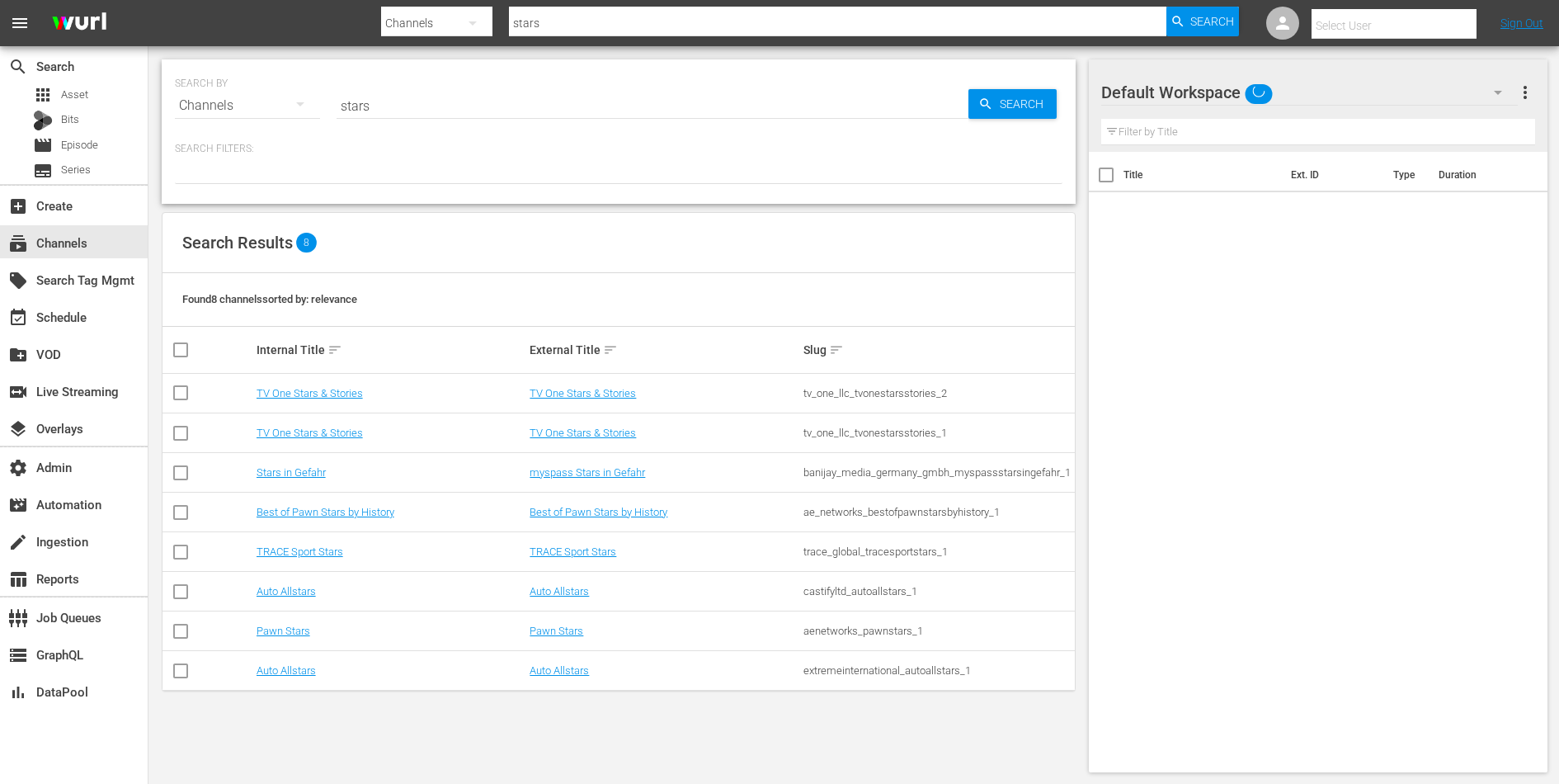
click at [381, 108] on input "stars" at bounding box center [653, 106] width 632 height 40
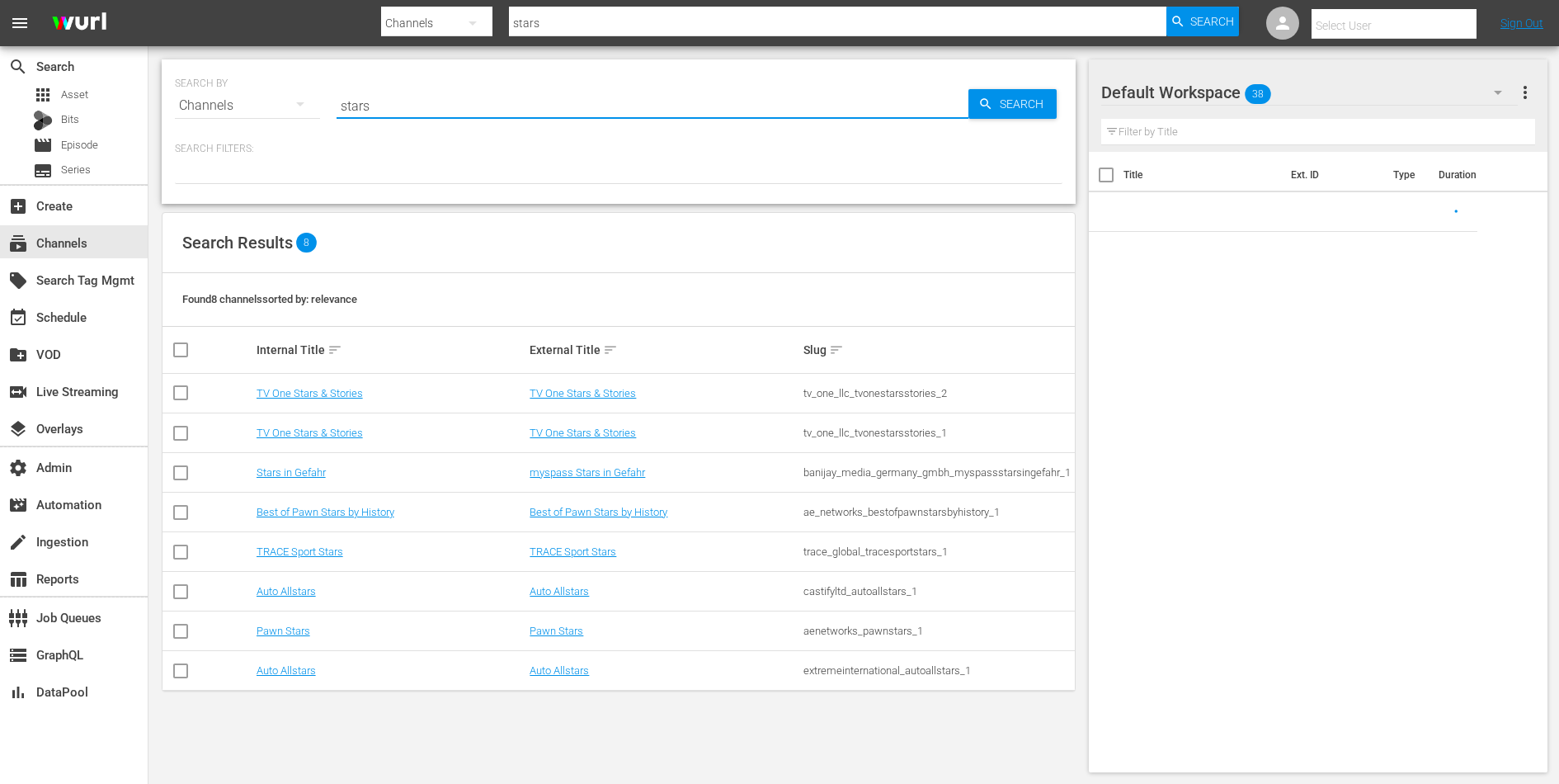
click at [381, 108] on input "stars" at bounding box center [653, 106] width 632 height 40
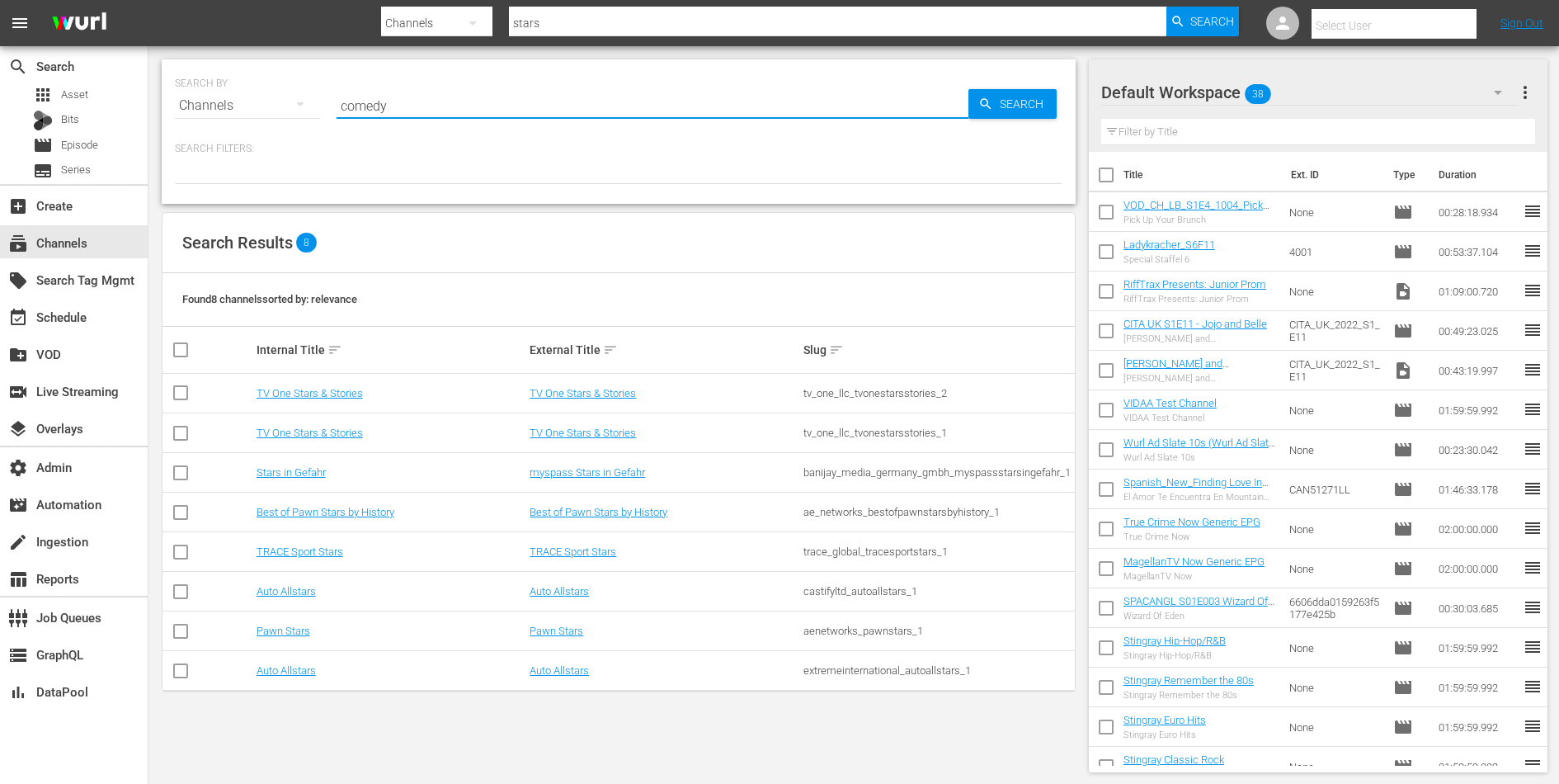
type input "comedy"
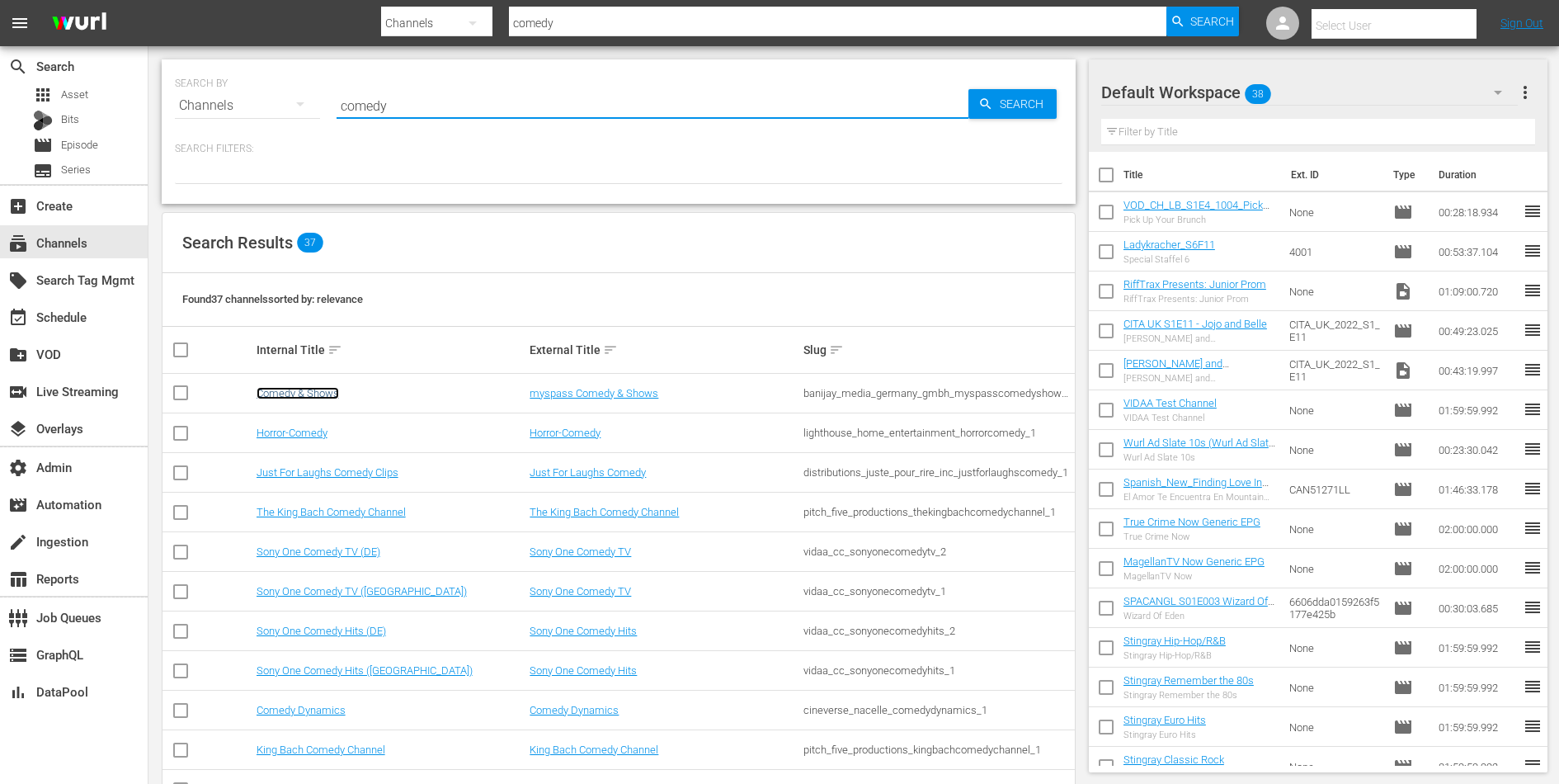
click at [294, 387] on link "Comedy & Shows" at bounding box center [298, 393] width 83 height 12
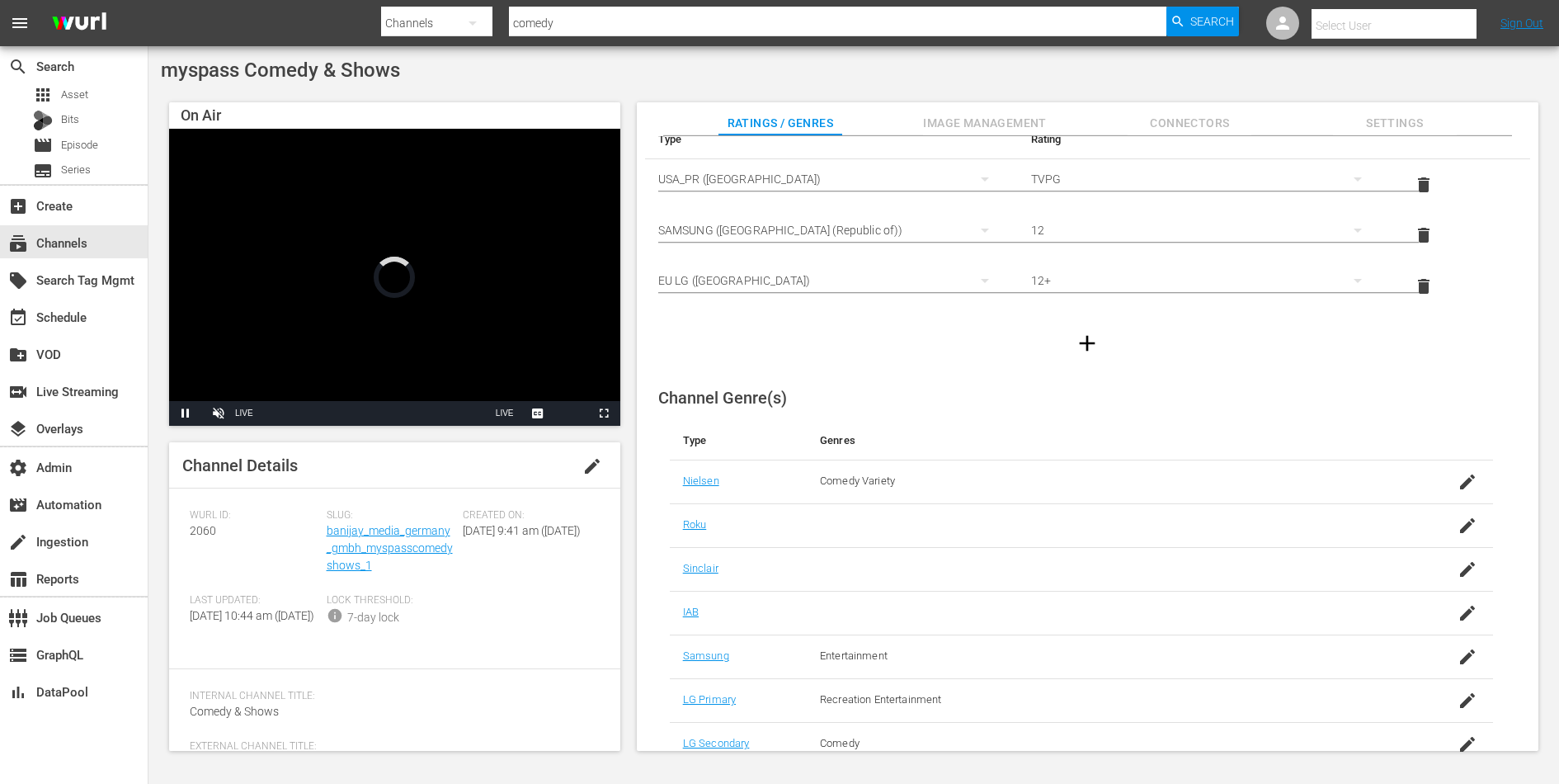
scroll to position [177, 0]
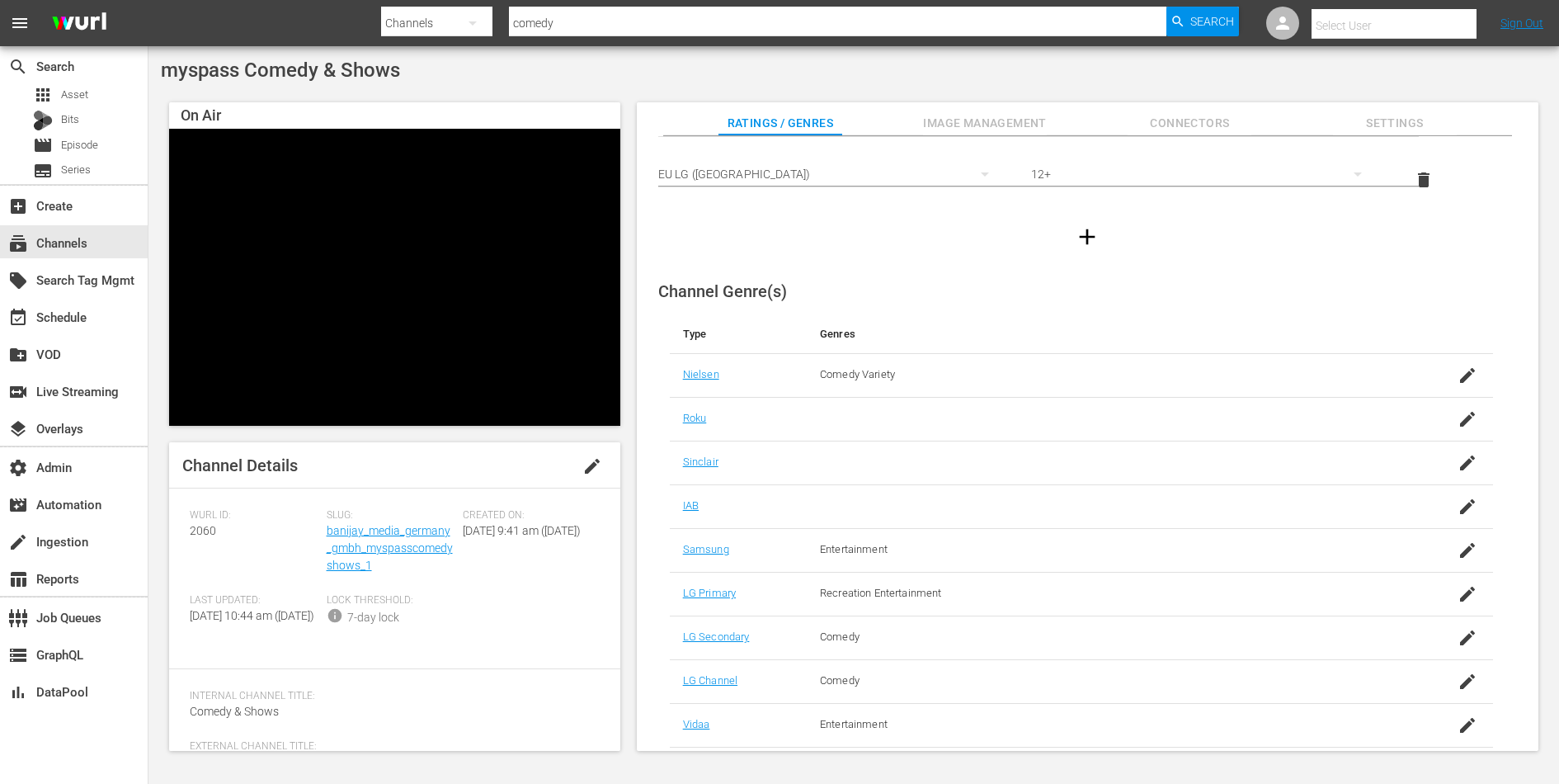
click at [954, 123] on span "Image Management" at bounding box center [985, 123] width 124 height 21
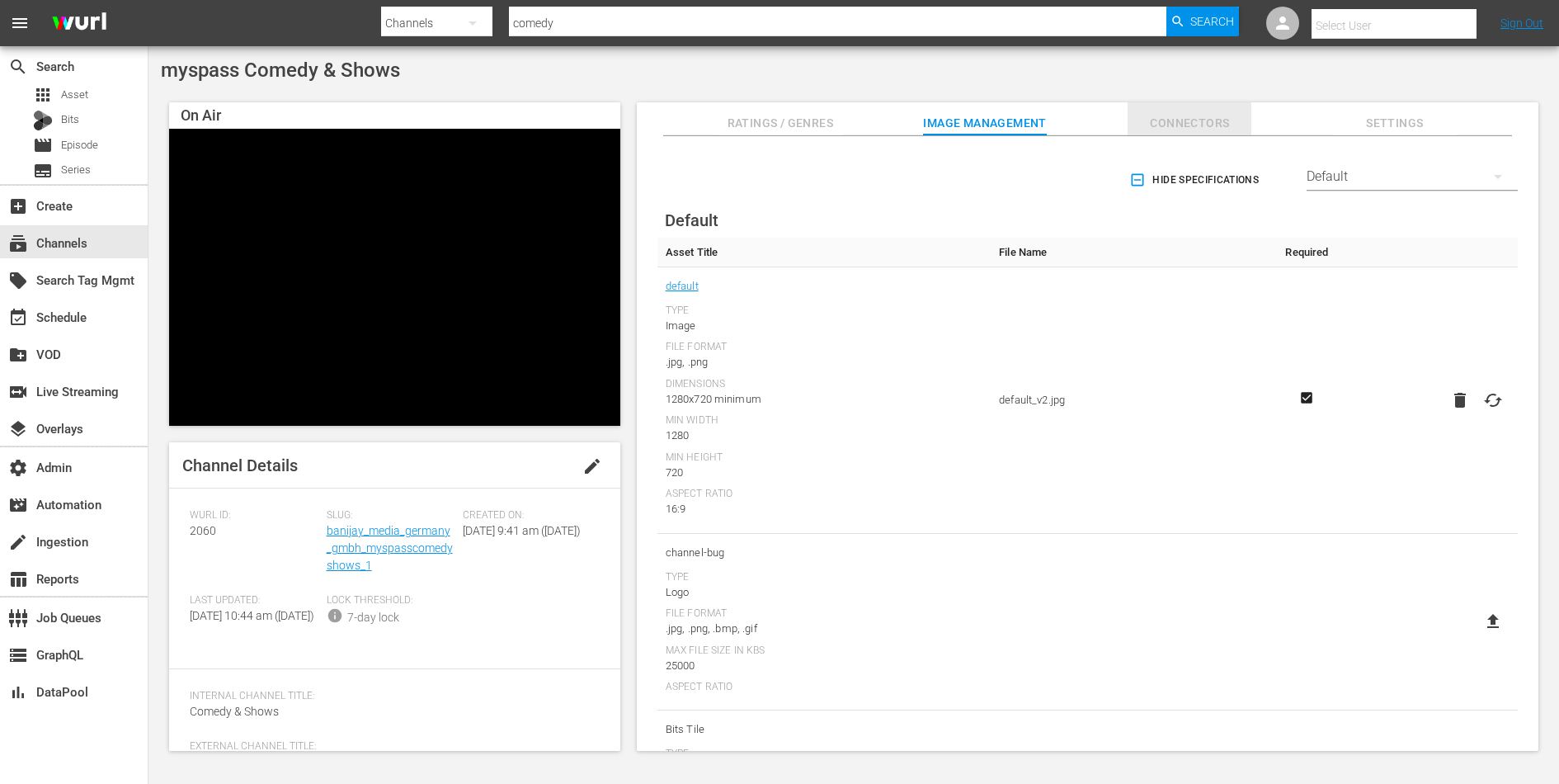
click at [1206, 105] on button "Connectors" at bounding box center [1190, 119] width 124 height 33
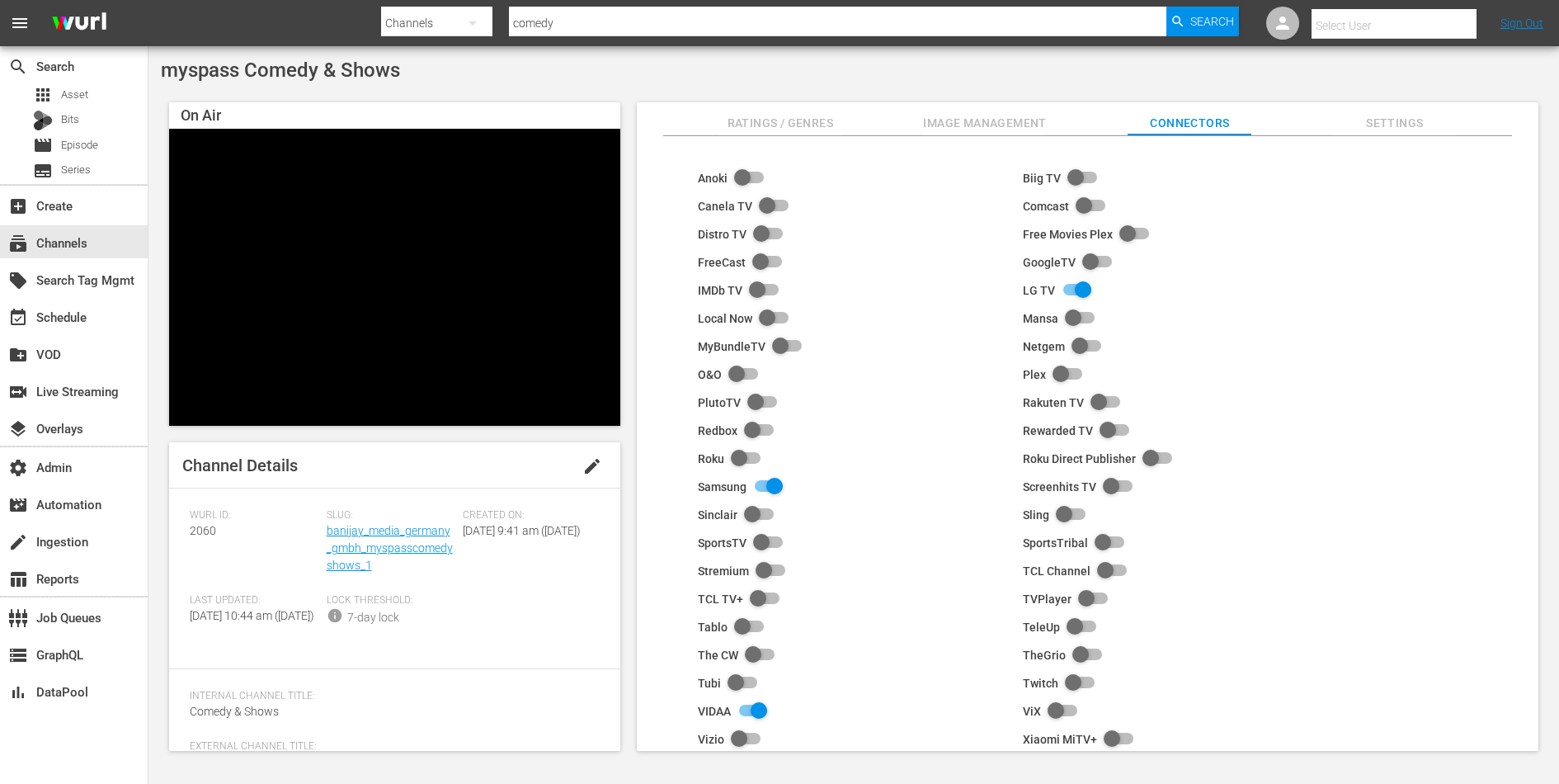
scroll to position [0, 0]
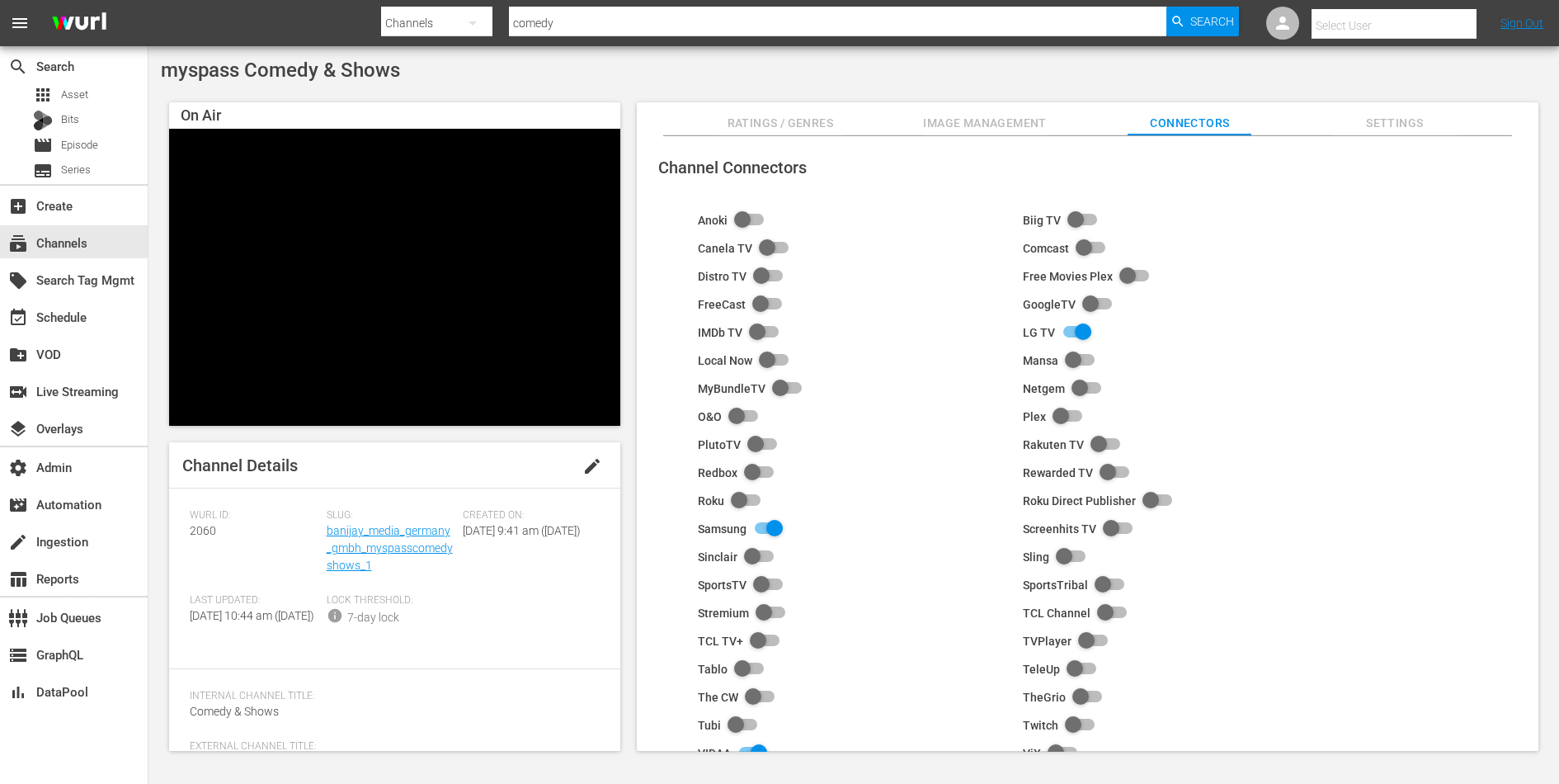
click at [1380, 120] on span "Settings" at bounding box center [1395, 123] width 124 height 21
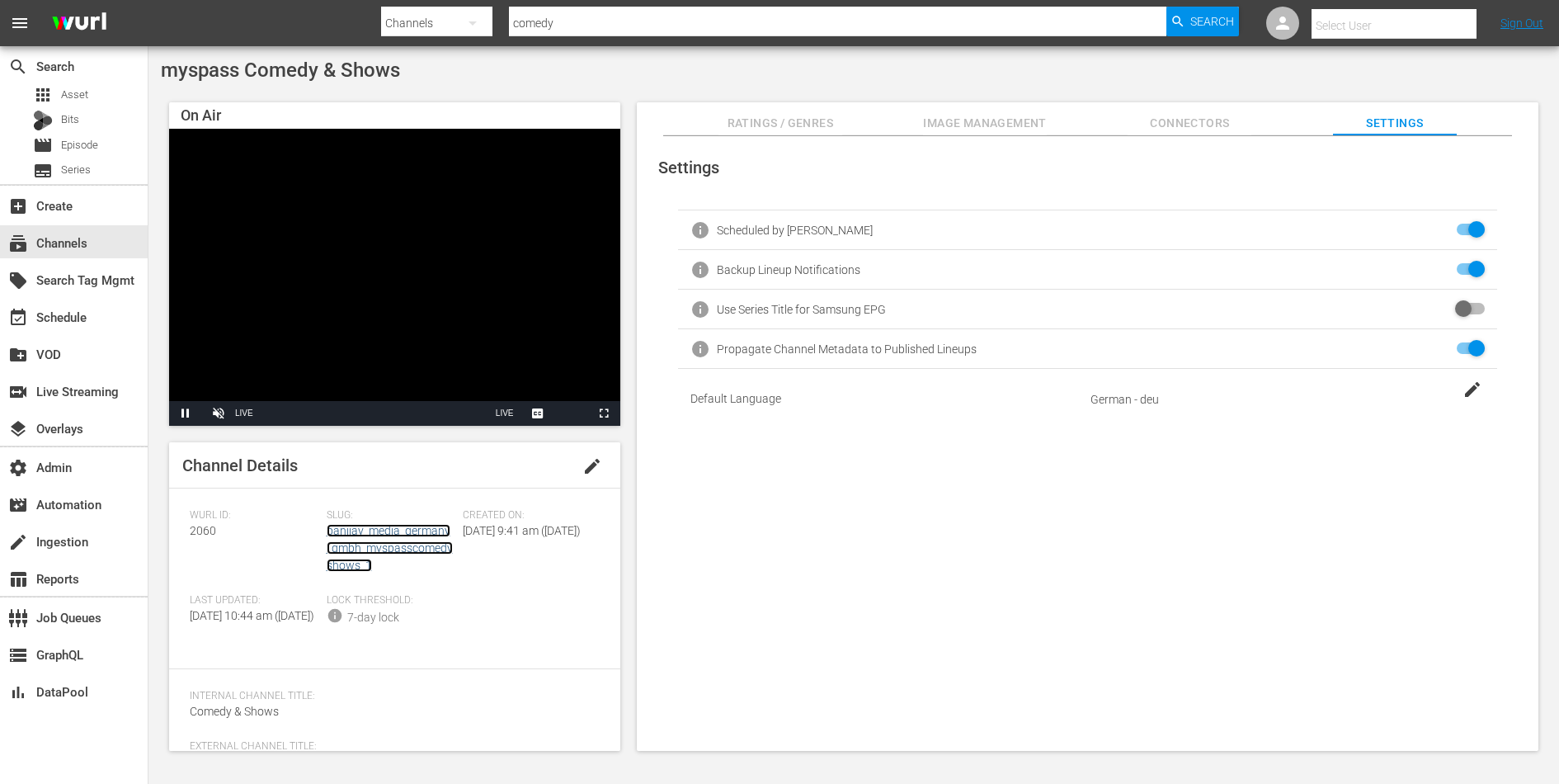
click at [413, 542] on link "banijay_media_germany_gmbh_myspasscomedyshows_1" at bounding box center [390, 547] width 127 height 48
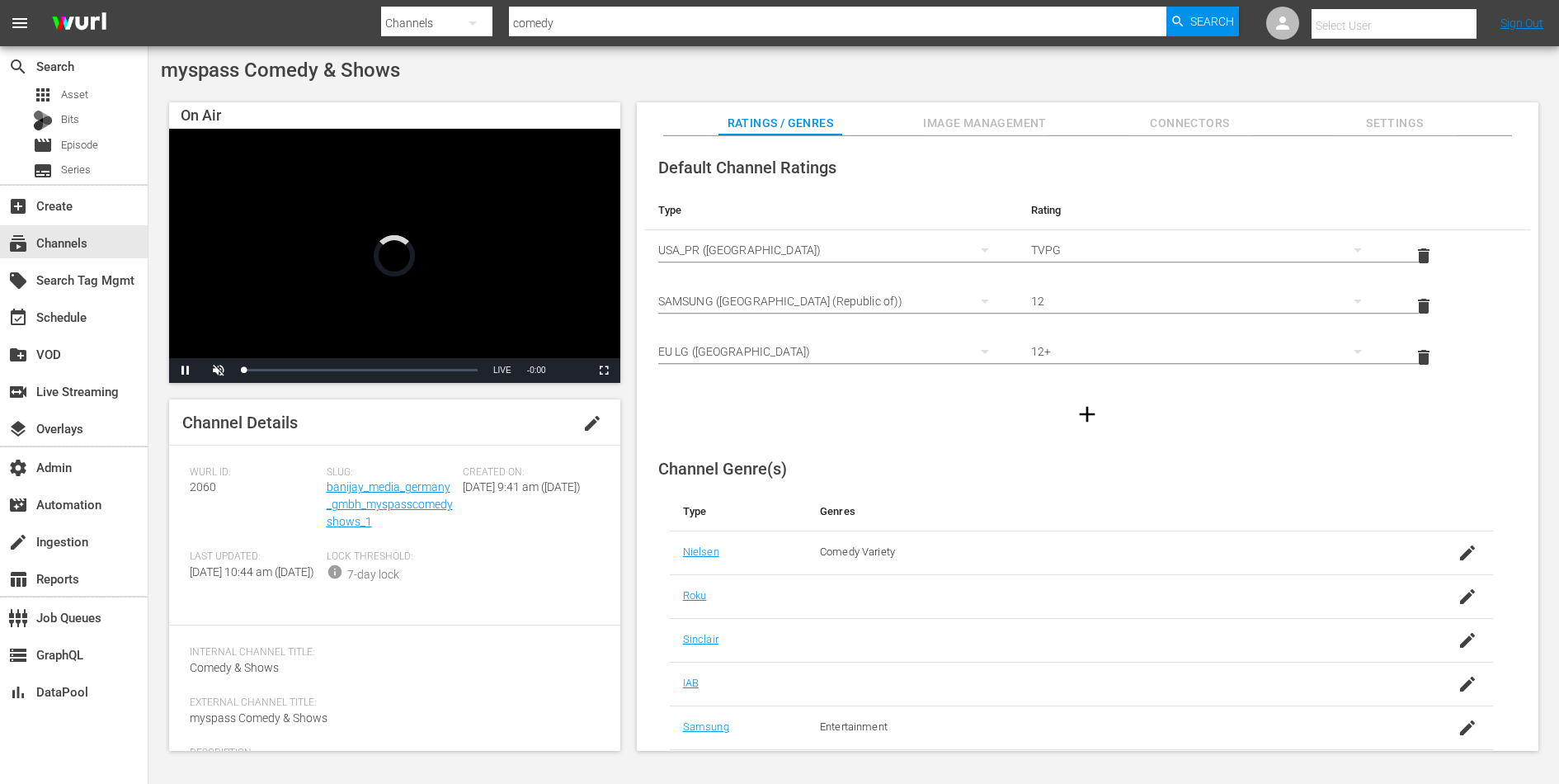
click at [1388, 122] on span "Settings" at bounding box center [1395, 123] width 124 height 21
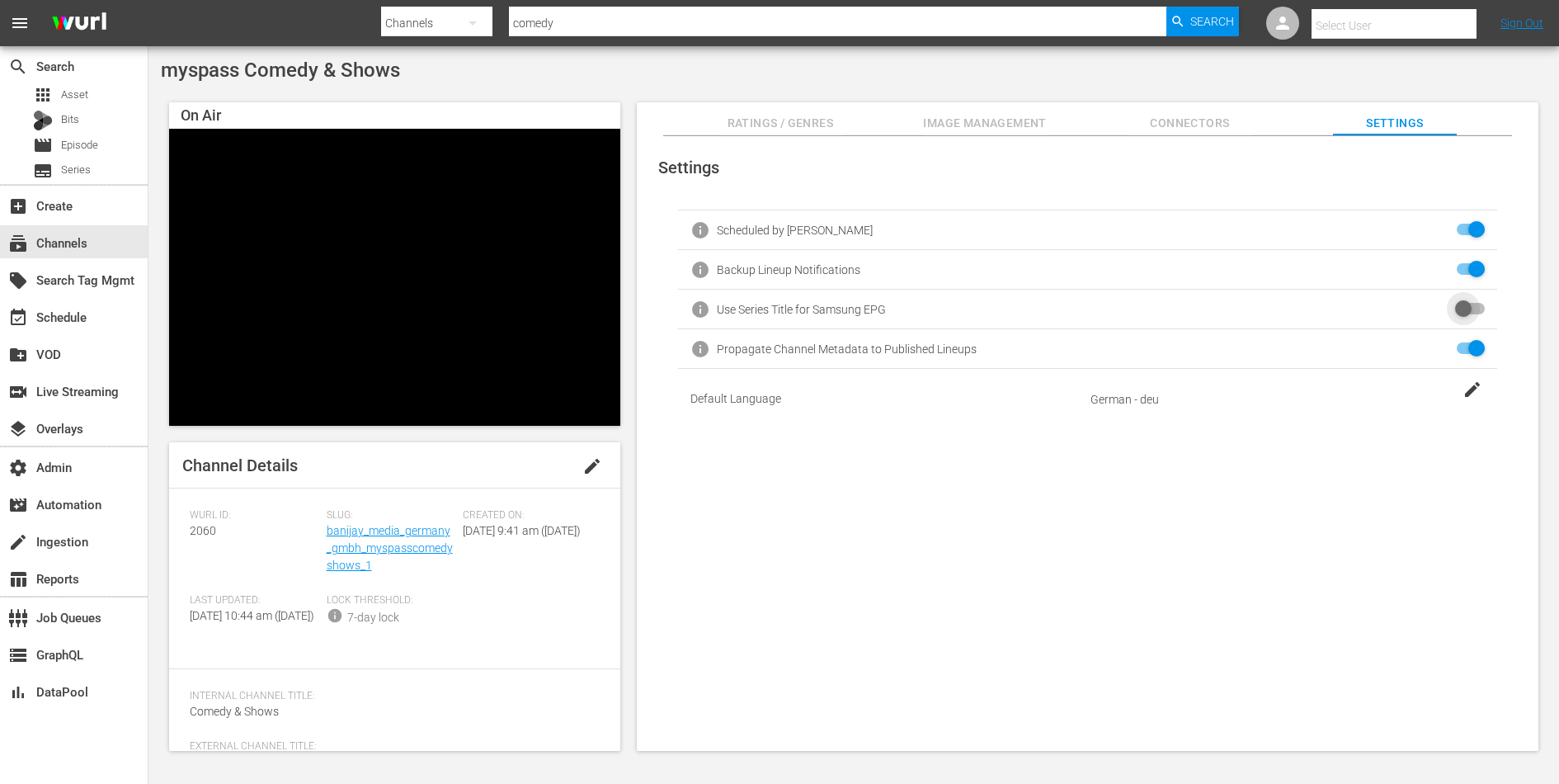
click at [1457, 308] on input "checkbox" at bounding box center [1467, 309] width 36 height 20
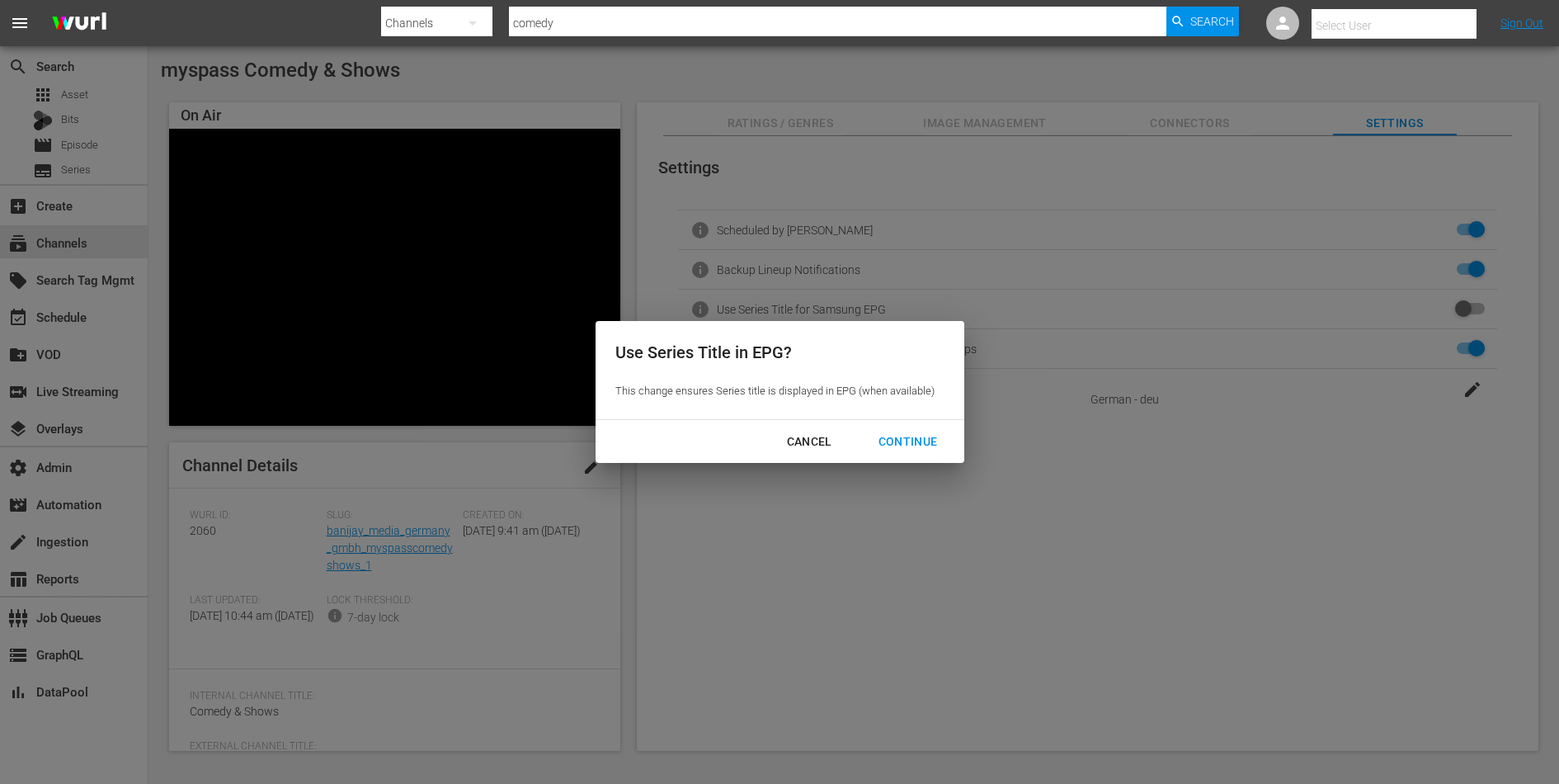
click at [920, 439] on div "Continue" at bounding box center [908, 442] width 86 height 21
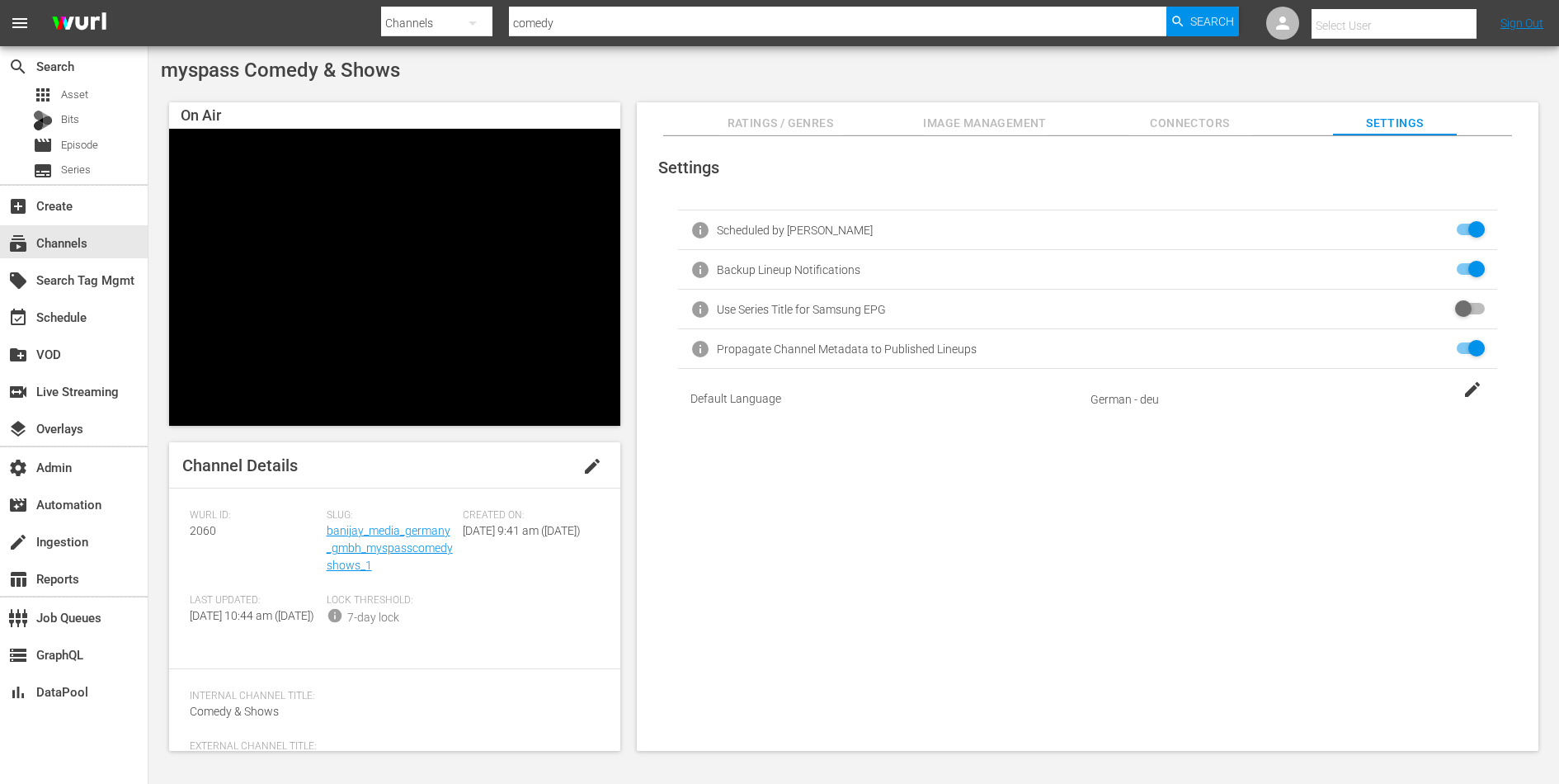
checkbox input "true"
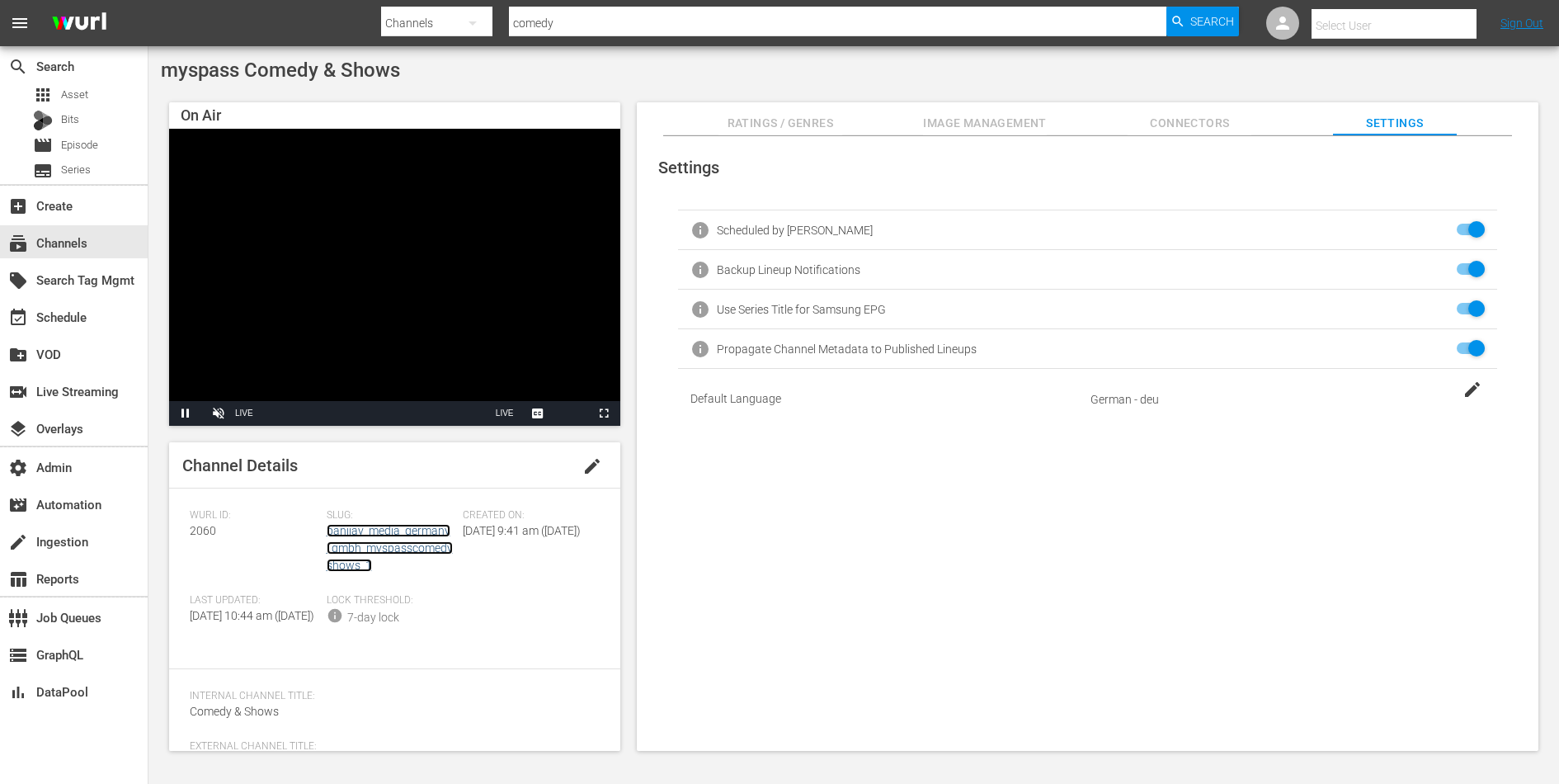
click at [373, 544] on link "banijay_media_germany_gmbh_myspasscomedyshows_1" at bounding box center [390, 547] width 127 height 48
